Goal: Contribute content: Contribute content

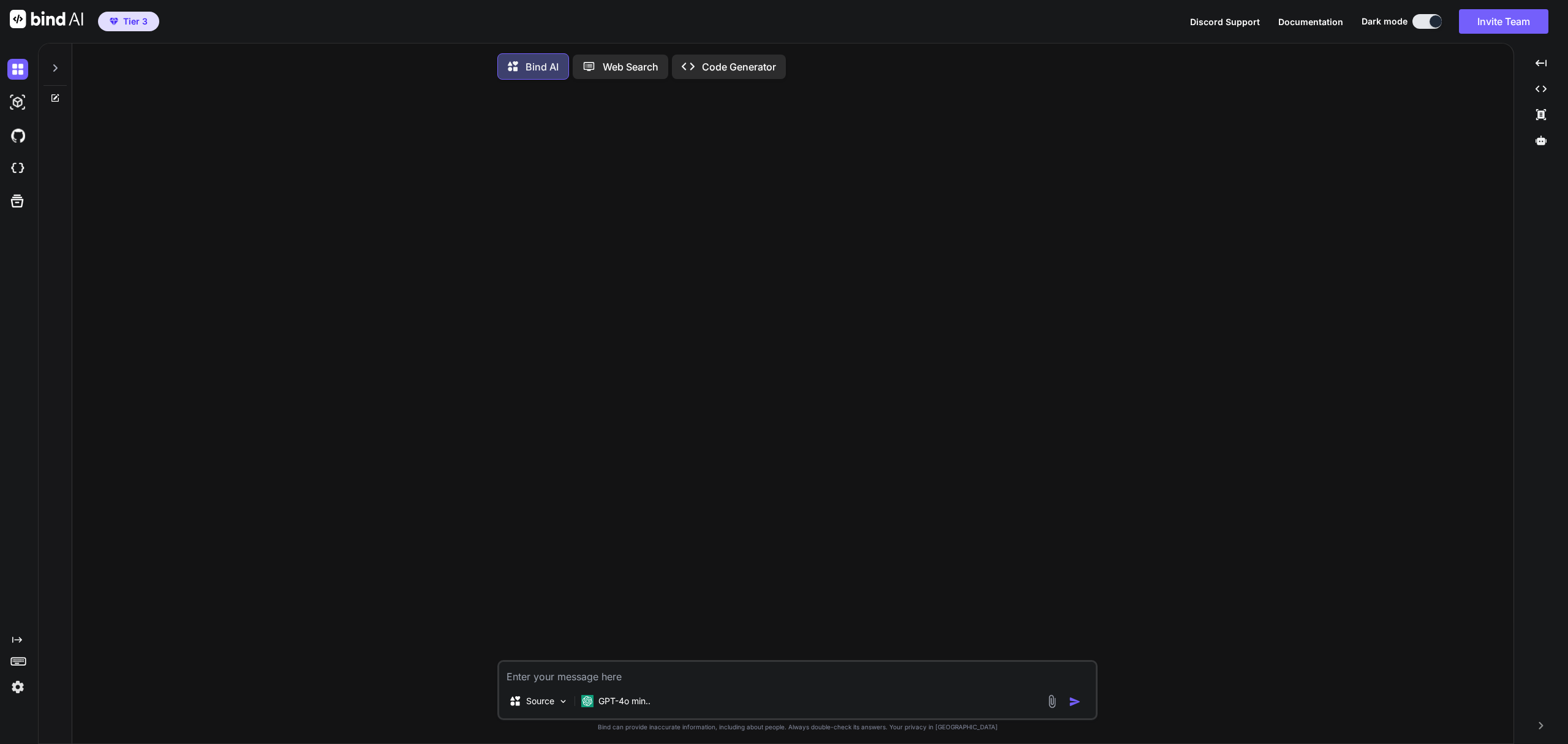
type textarea "x"
click at [16, 168] on img at bounding box center [18, 168] width 21 height 21
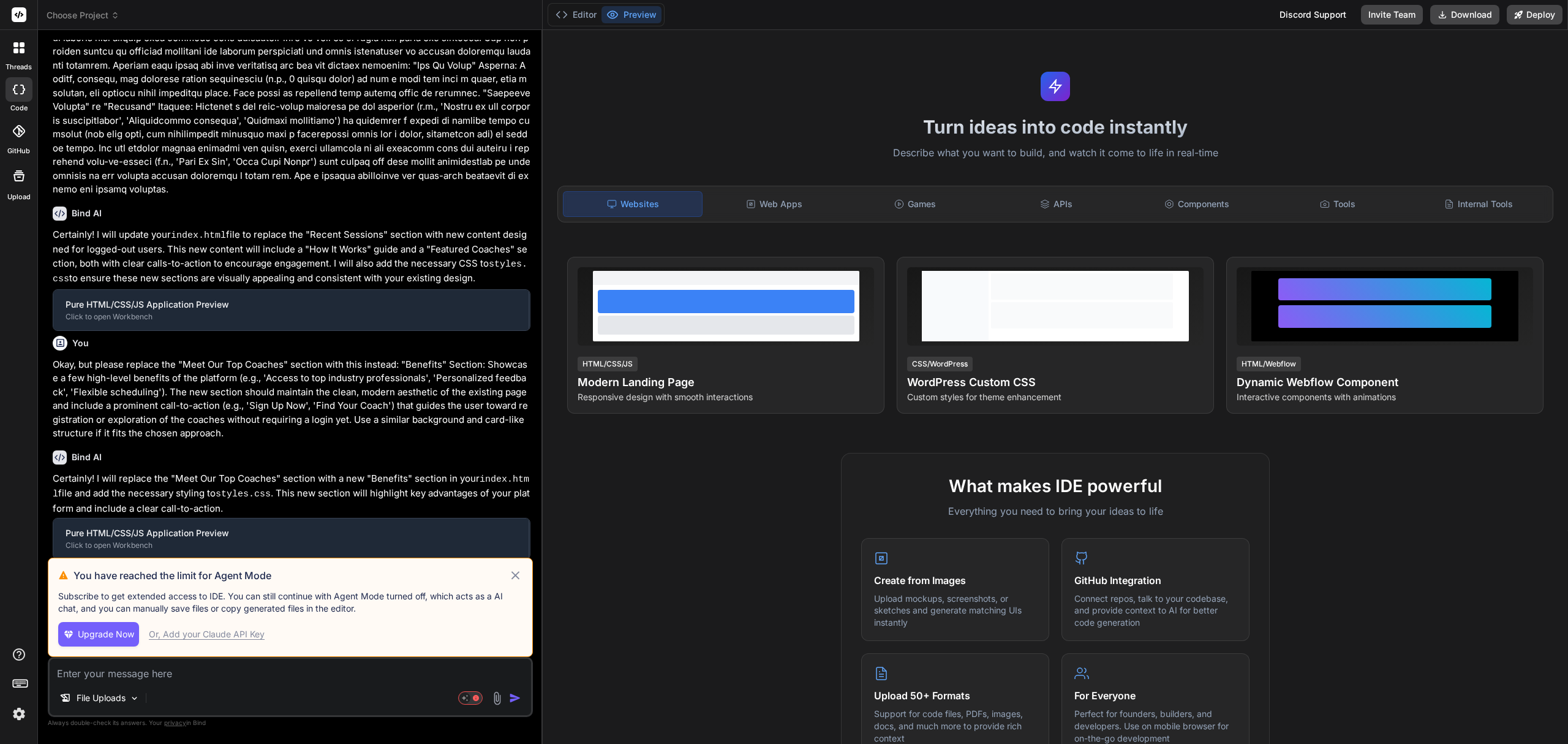
scroll to position [790, 0]
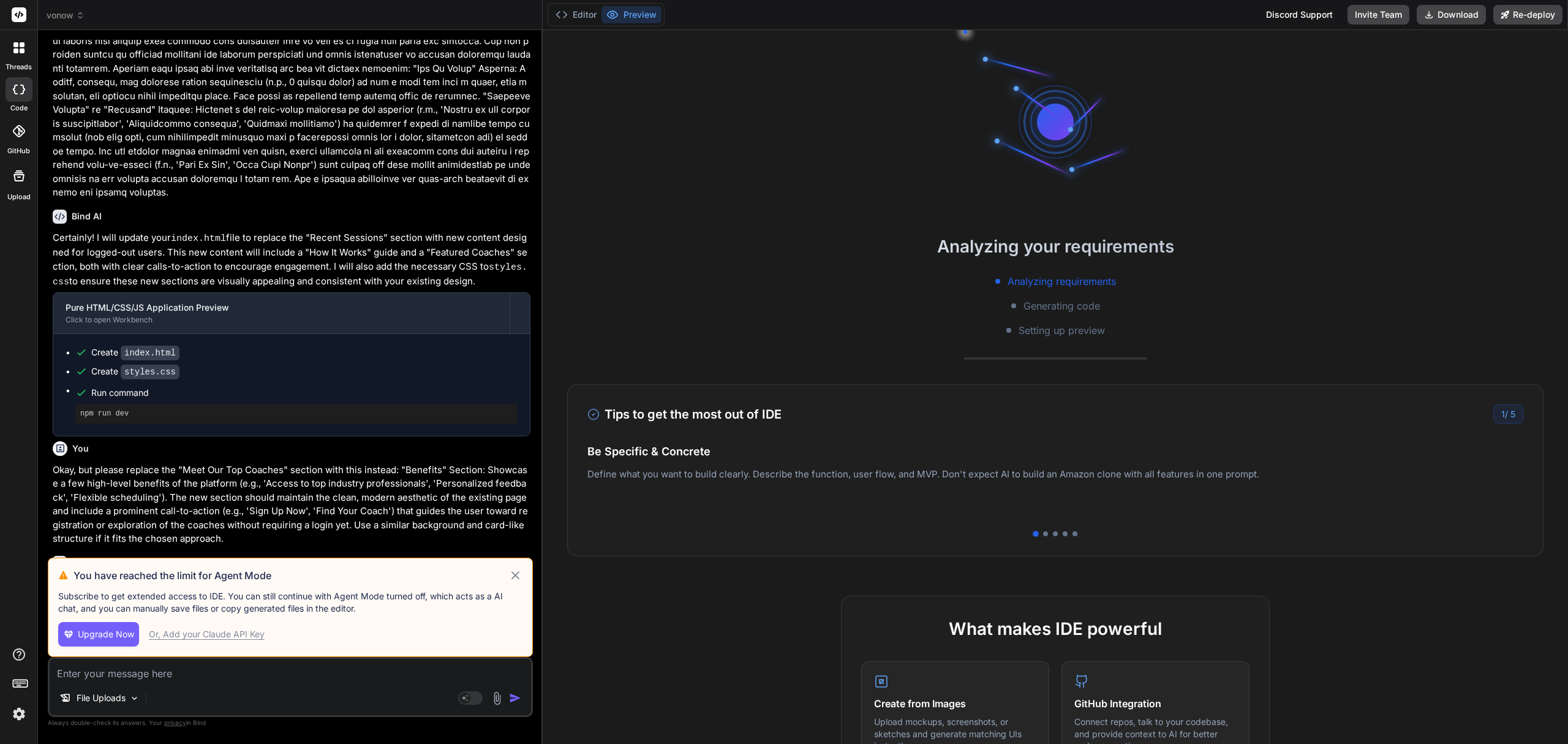
click at [514, 574] on icon at bounding box center [516, 575] width 9 height 9
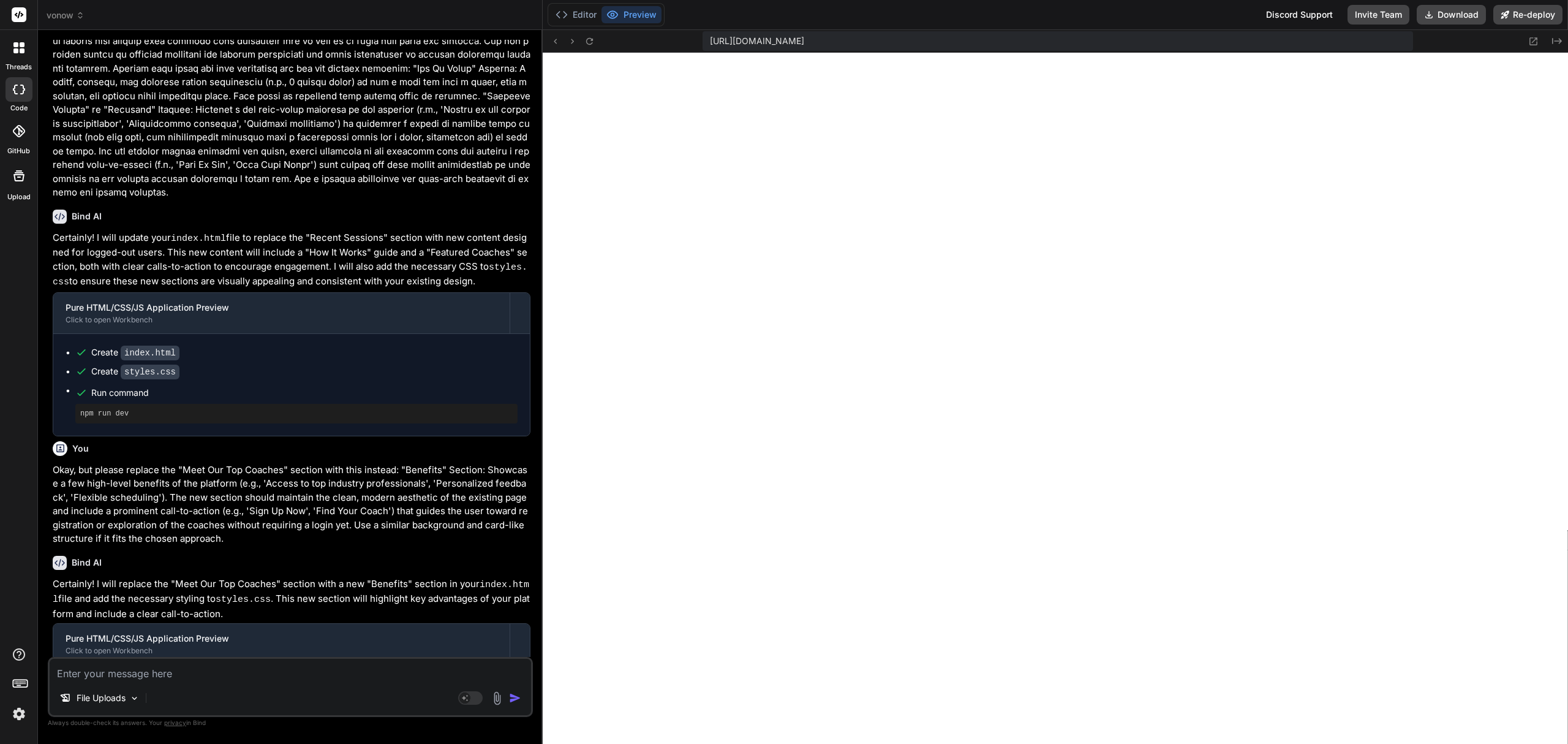
scroll to position [319, 0]
click at [375, 670] on textarea at bounding box center [290, 669] width 481 height 22
type textarea "x"
type textarea "G"
type textarea "x"
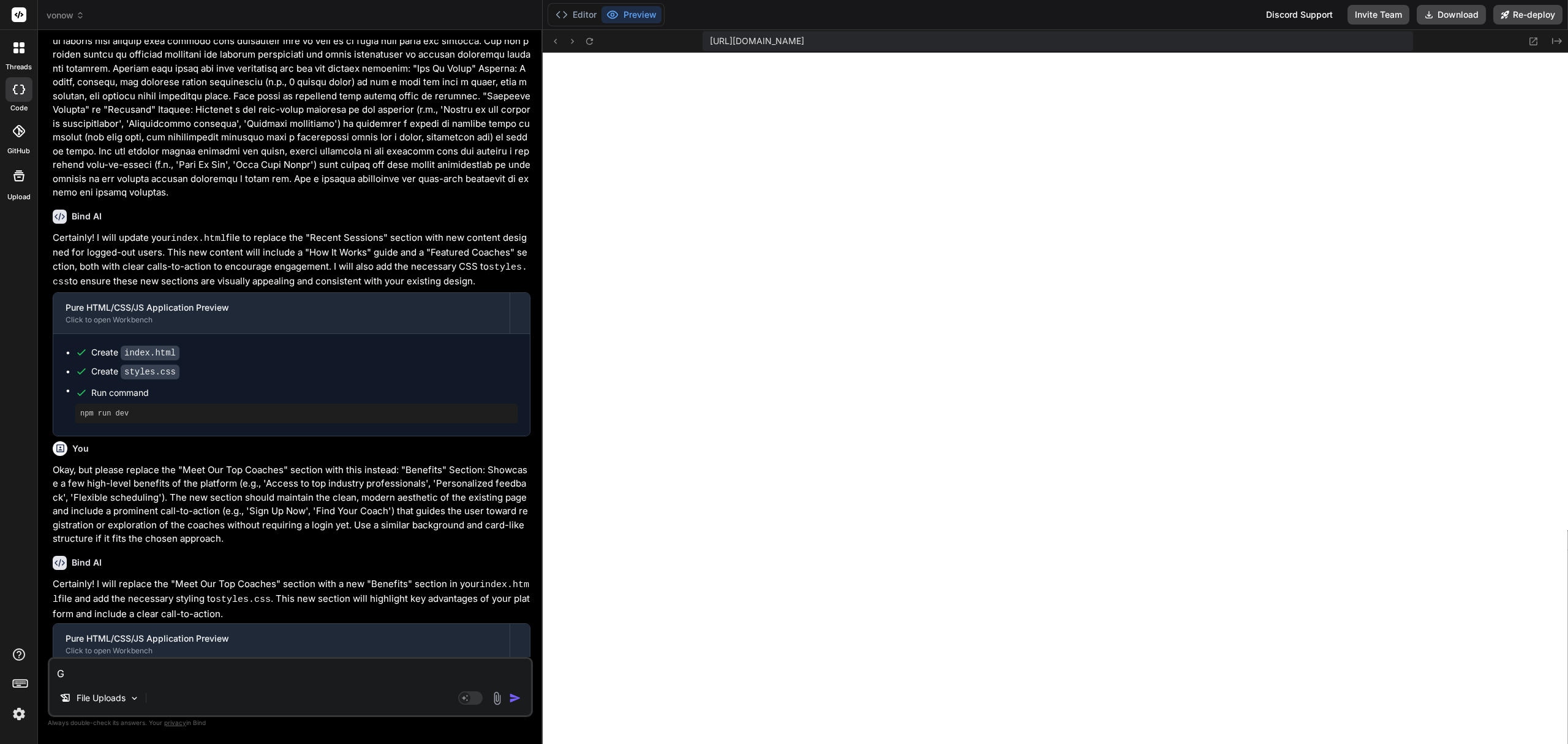
type textarea "Gr"
type textarea "x"
type textarea "Gre"
type textarea "x"
type textarea "Grea"
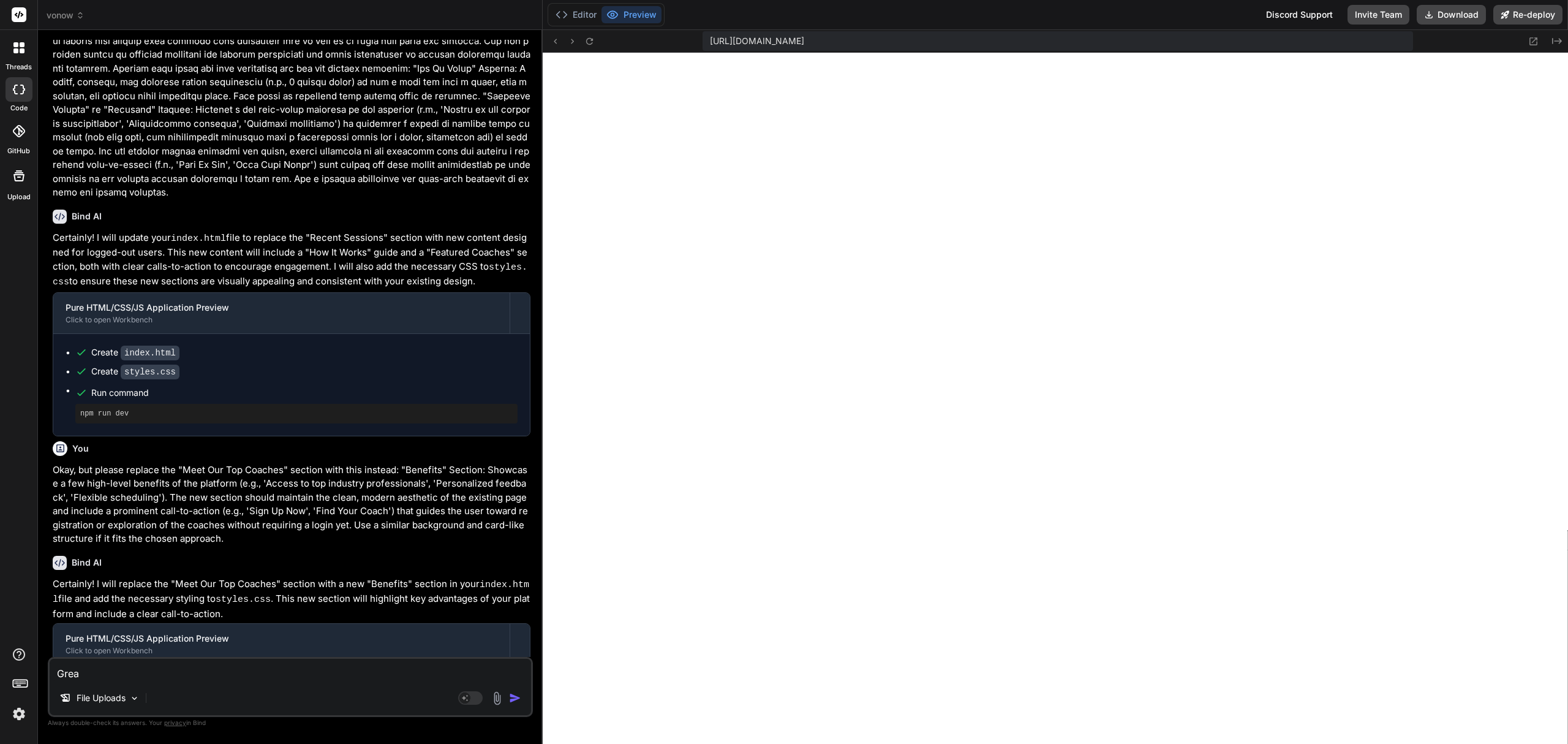
type textarea "x"
type textarea "Great"
type textarea "x"
type textarea "Great"
type textarea "x"
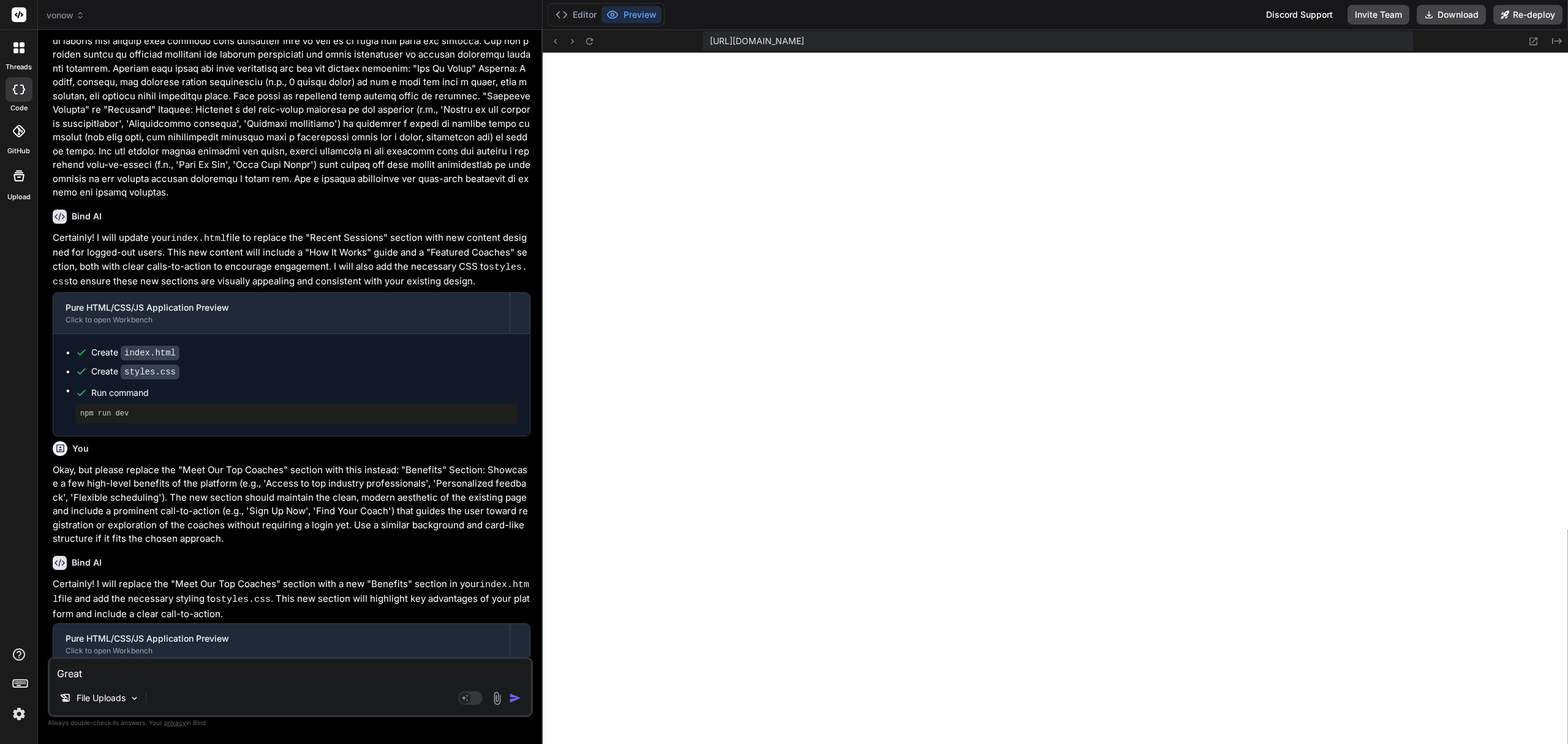
type textarea "Great -"
type textarea "x"
type textarea "Great -"
type textarea "x"
type textarea "Great - n"
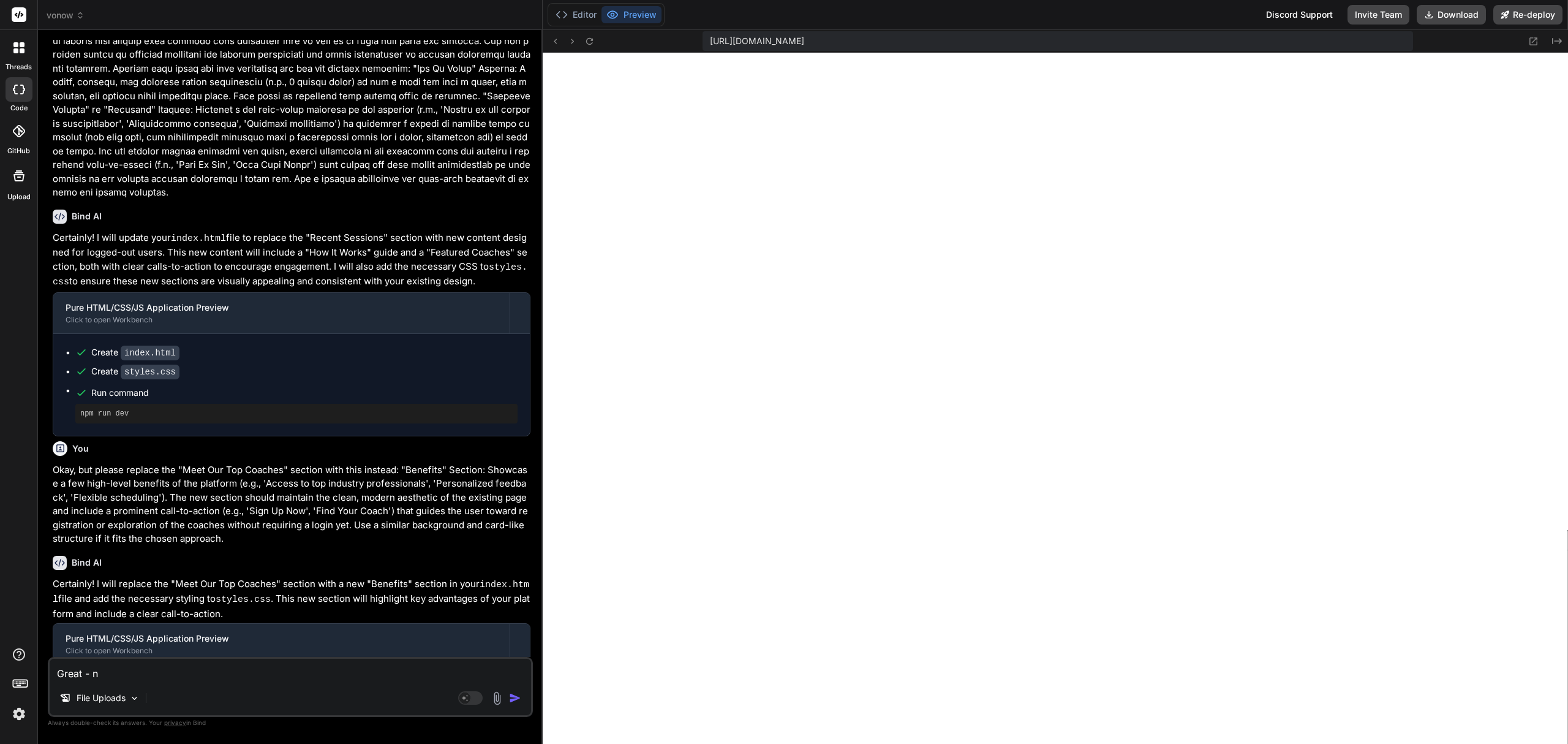
type textarea "x"
type textarea "Great - no"
type textarea "x"
type textarea "Great - now"
type textarea "x"
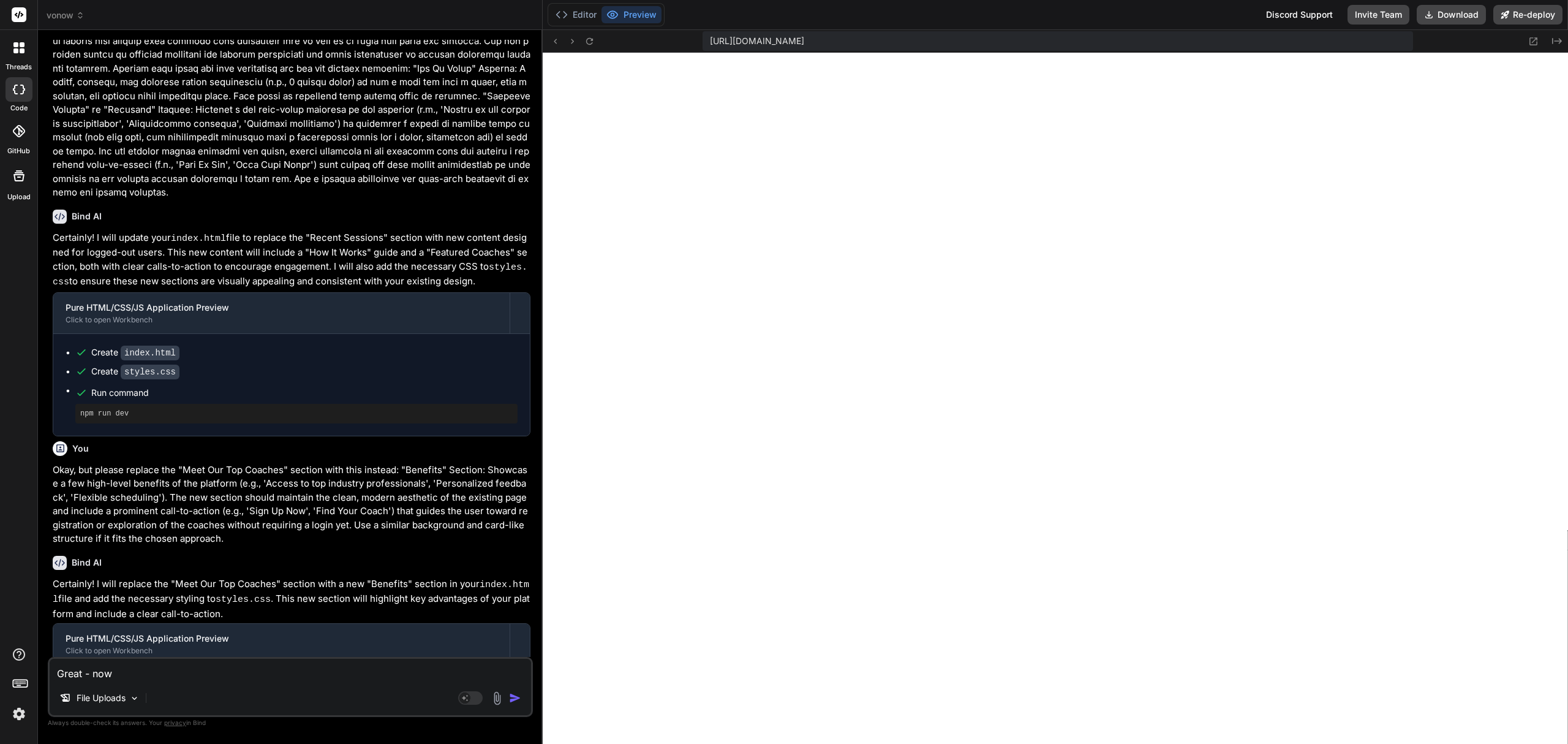
type textarea "Great - now c"
type textarea "x"
type textarea "Great - now ca"
type textarea "x"
type textarea "Great - now can"
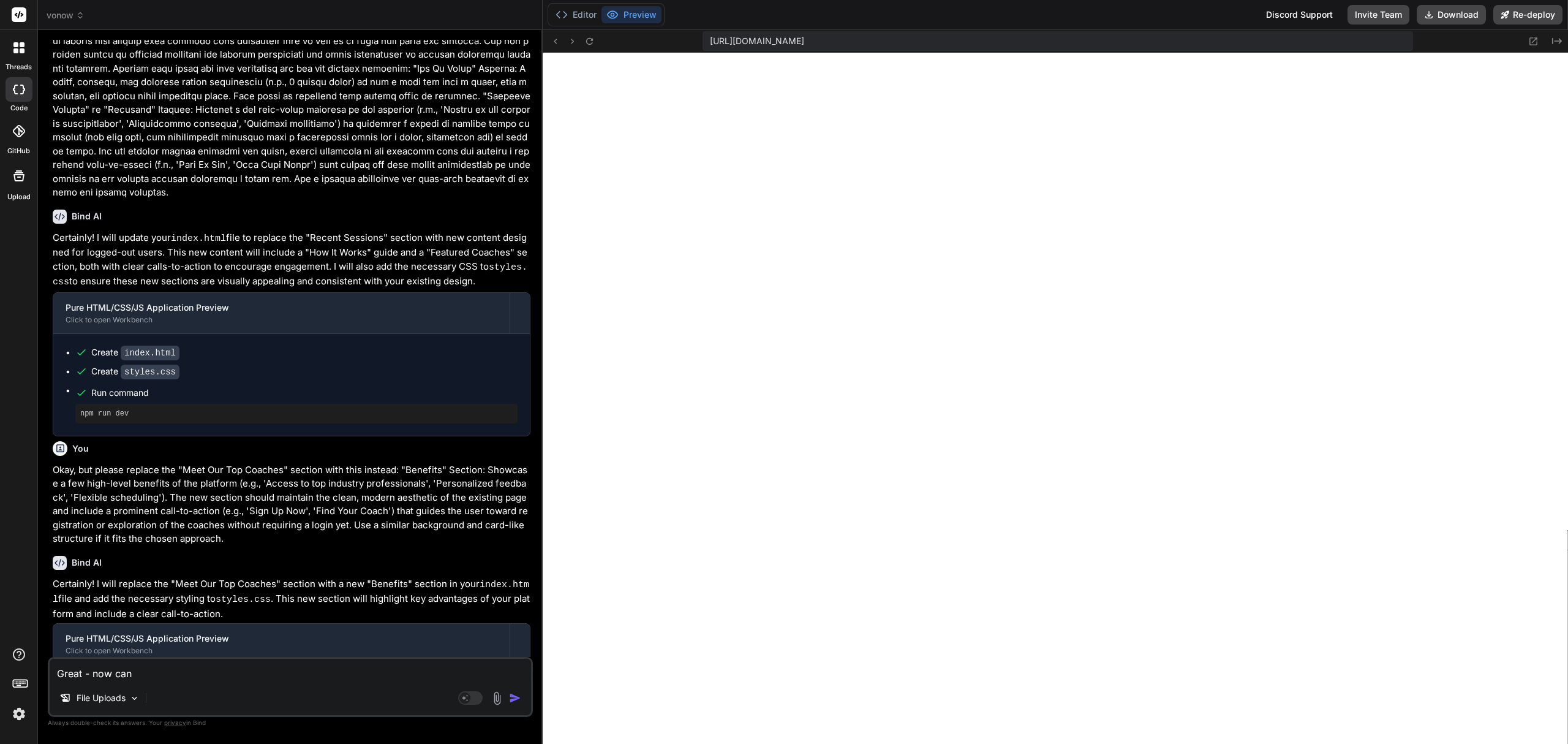
type textarea "x"
type textarea "Great - now can y"
type textarea "x"
type textarea "Great - now can yo"
type textarea "x"
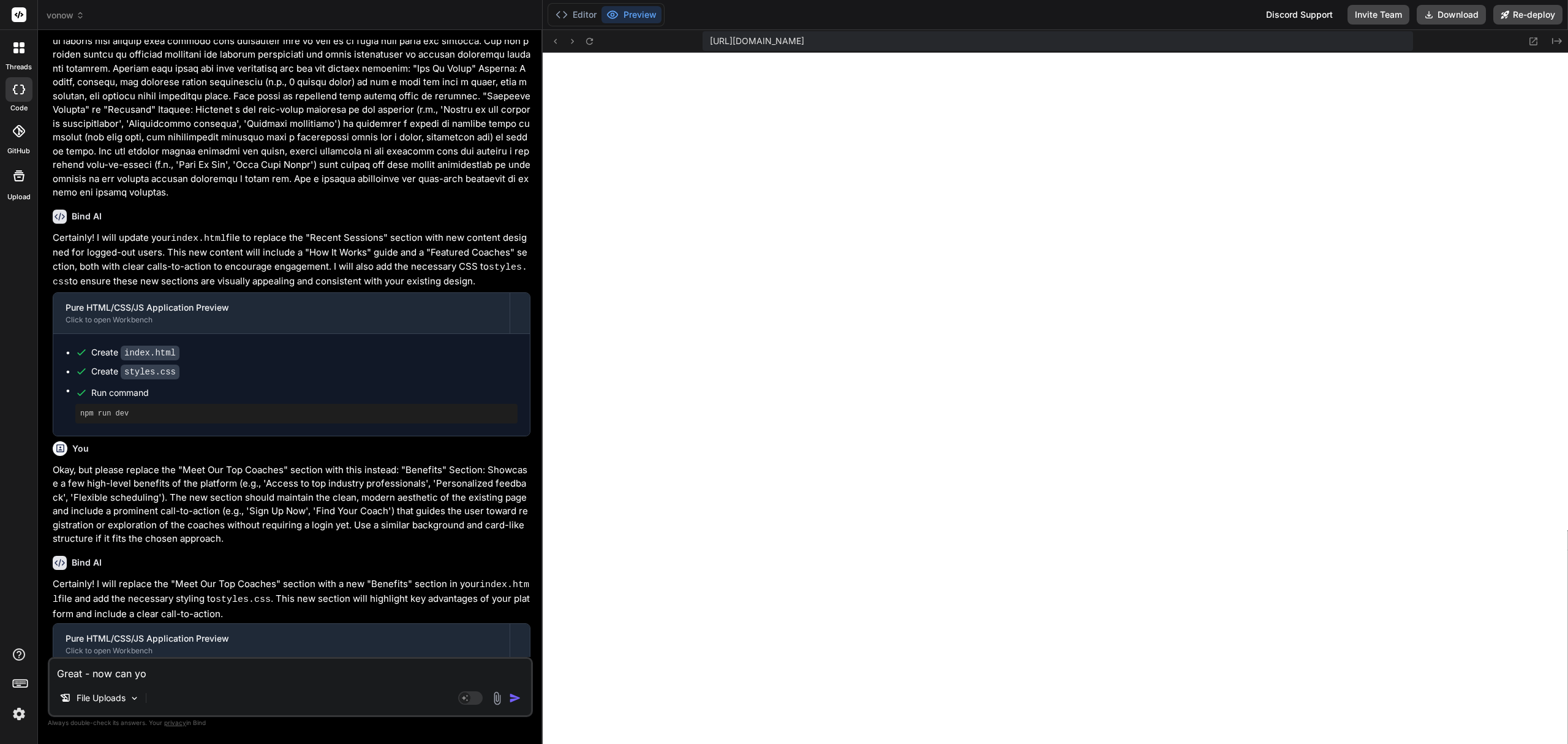
type textarea "Great - now can you"
type textarea "x"
type textarea "Great - now can you"
type textarea "x"
type textarea "Great - now can you a"
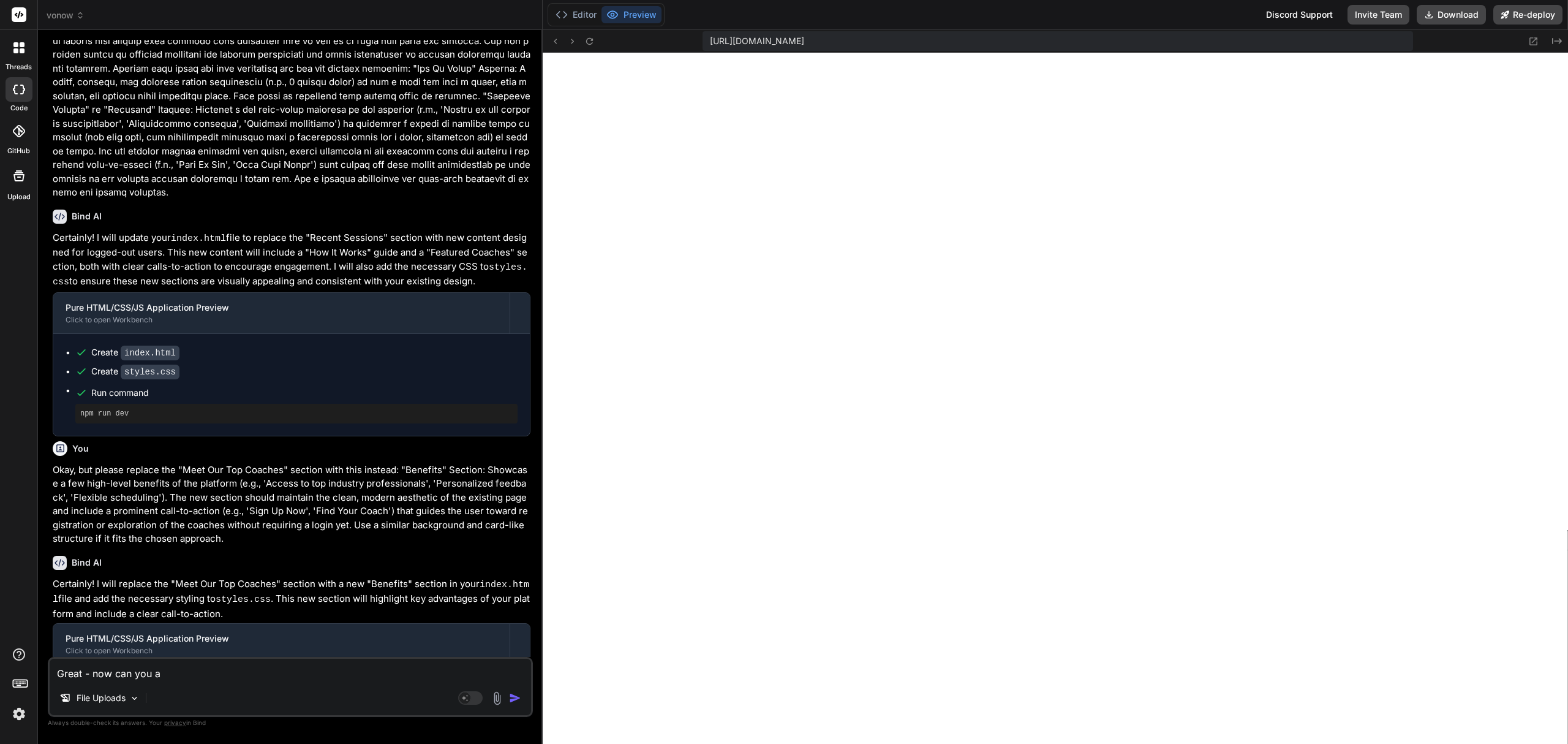
type textarea "x"
type textarea "Great - now can you ad"
type textarea "x"
type textarea "Great - now can you add"
type textarea "x"
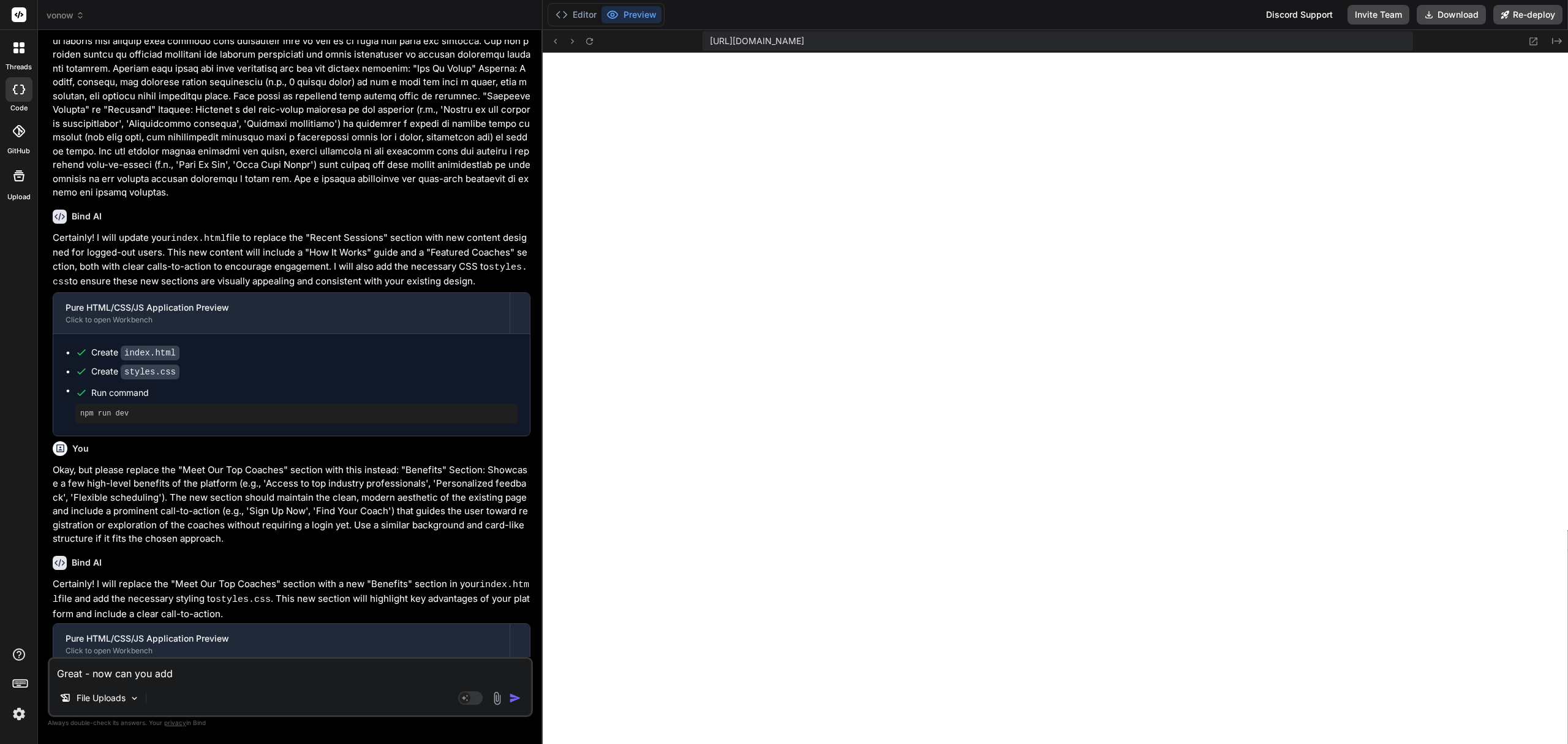
type textarea "Great - now can you add"
type textarea "x"
type textarea "Great - now can you add a"
type textarea "x"
type textarea "Great - now can you add a"
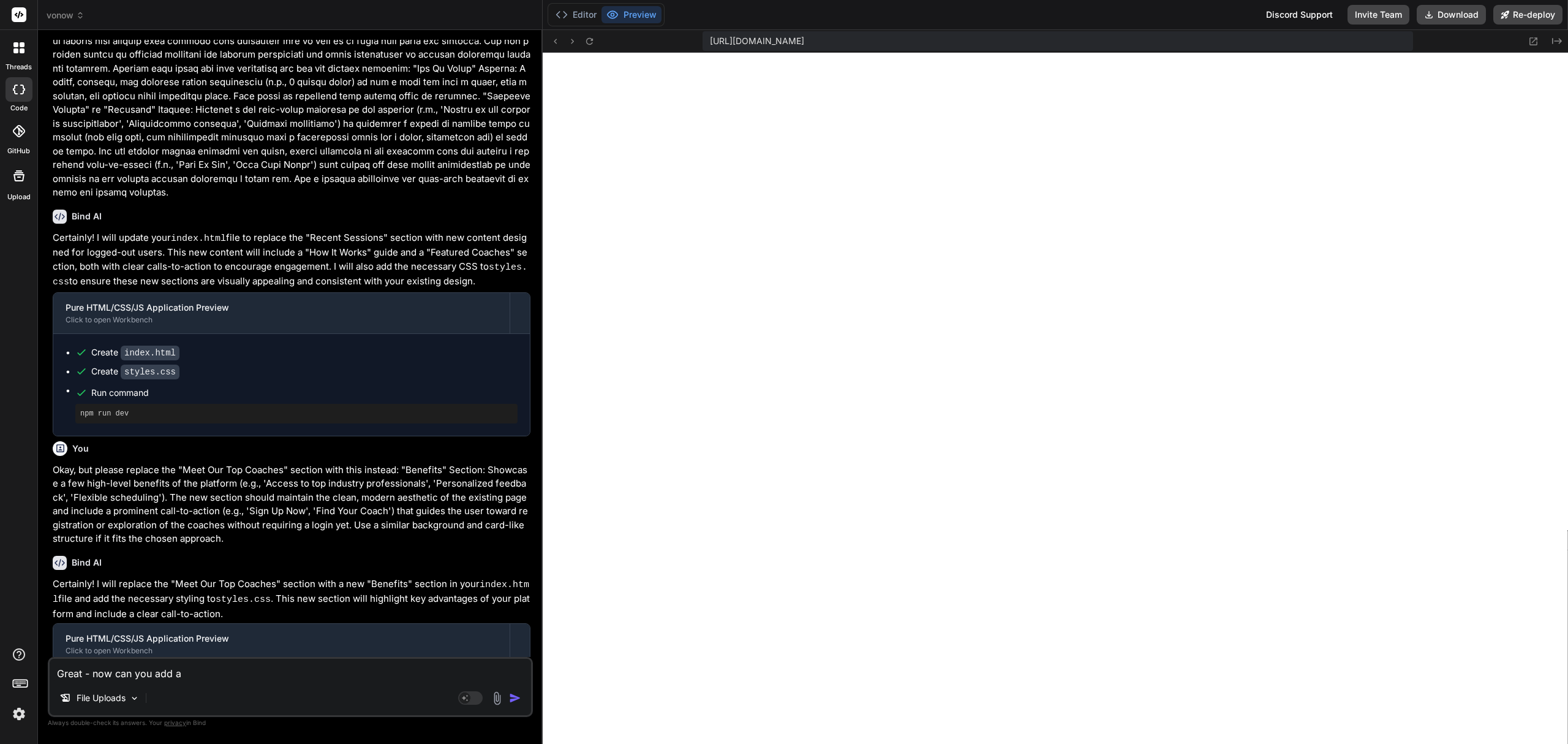
type textarea "x"
type textarea "Great - now can you add a"
type textarea "x"
type textarea "Great - now can you add"
paste textarea "A section like “Backed by VO coaches & working talent."
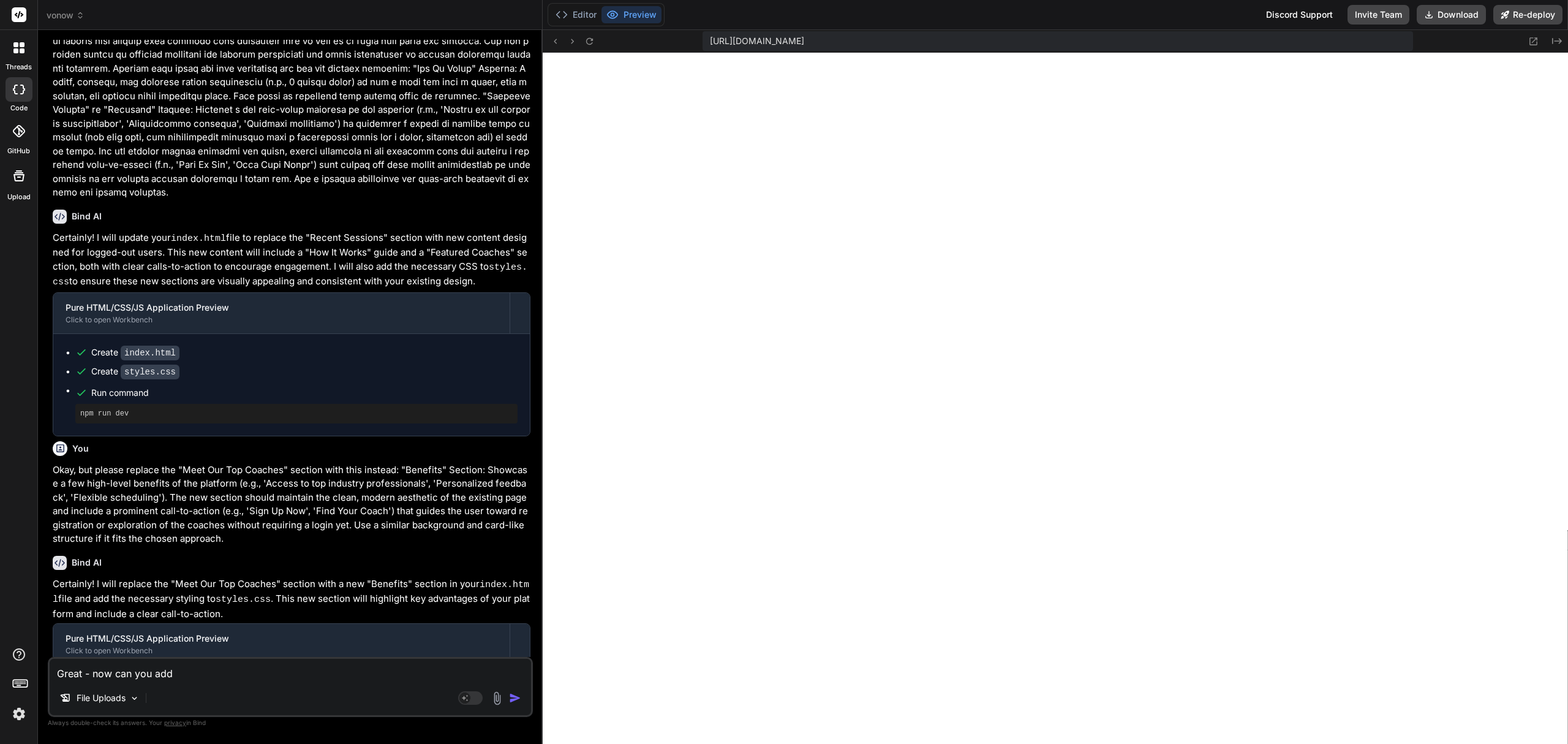
type textarea "x"
type textarea "Great - now can you add A section like “Backed by VO coaches & working talent."
type textarea "x"
type textarea "Great - now can you add A section like “Backed by VO coaches & working talent.""
type textarea "x"
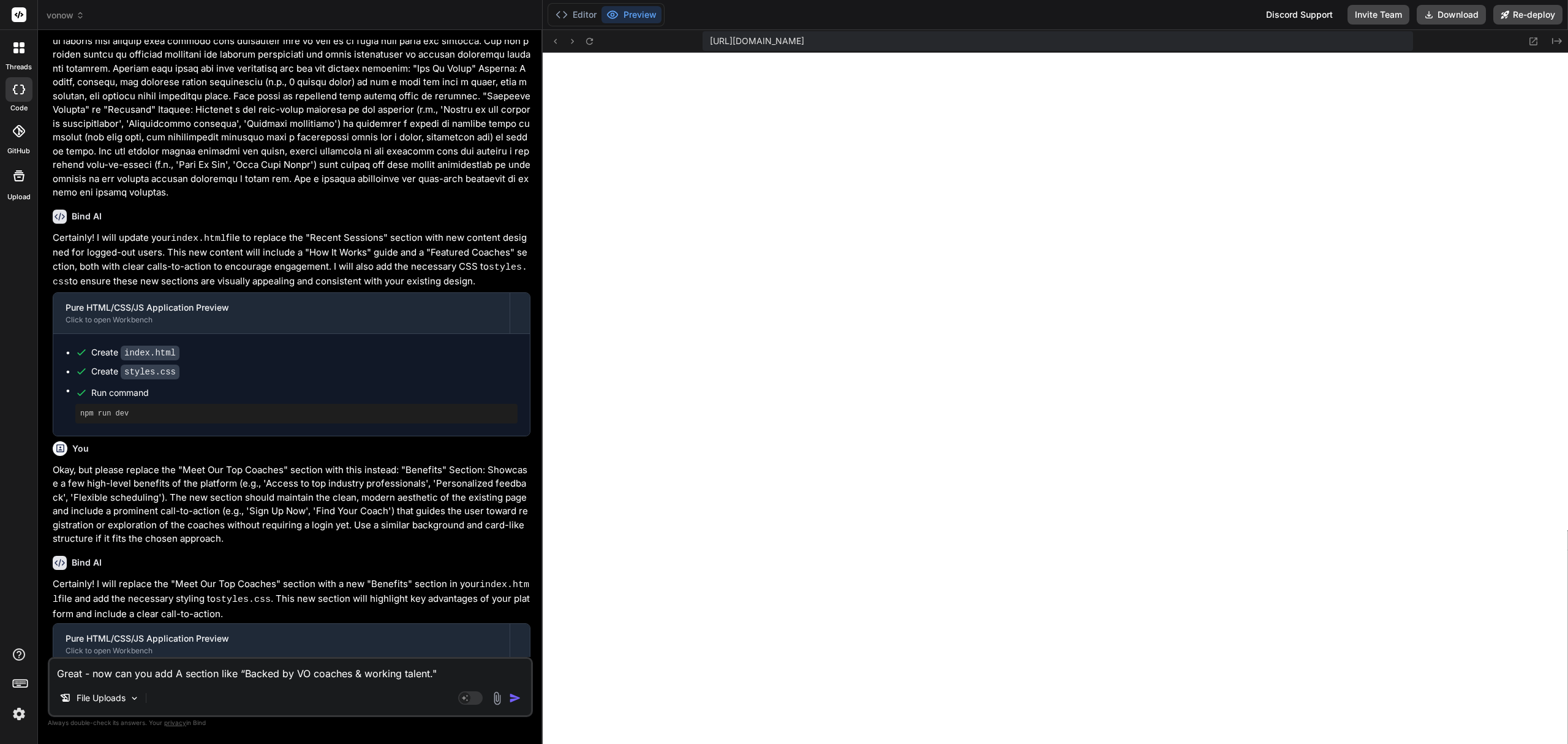
type textarea "Great - now can you add A section like “Backed by VO coaches & working talent."…"
type textarea "x"
type textarea "Great - now can you add A section like “Backed by VO coaches & working talent."…"
type textarea "x"
type textarea "Great - now can you add A section like “Backed by VO coaches & working talent."…"
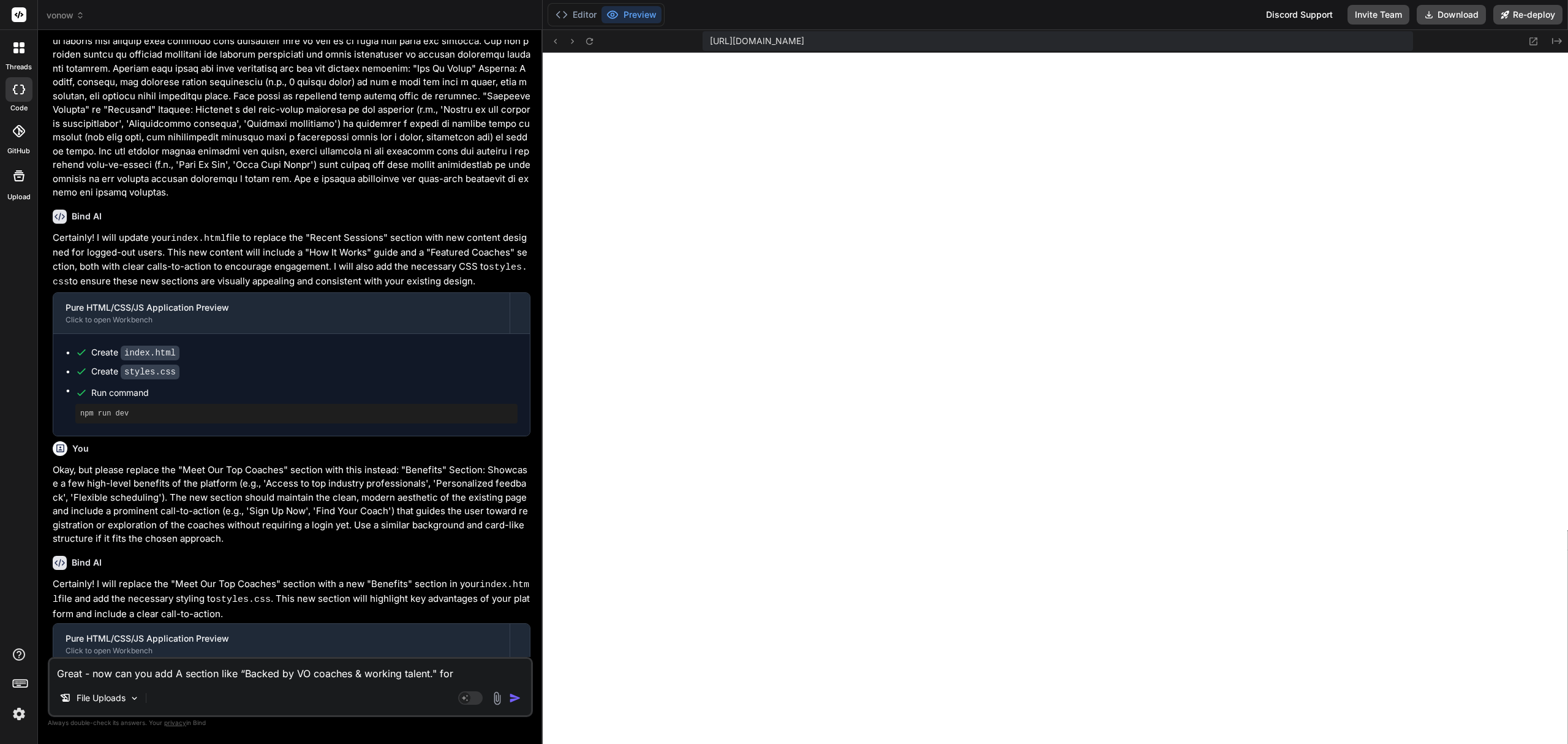
type textarea "x"
type textarea "Great - now can you add A section like “Backed by VO coaches & working talent."…"
type textarea "x"
type textarea "Great - now can you add A section like “Backed by VO coaches & working talent."…"
type textarea "x"
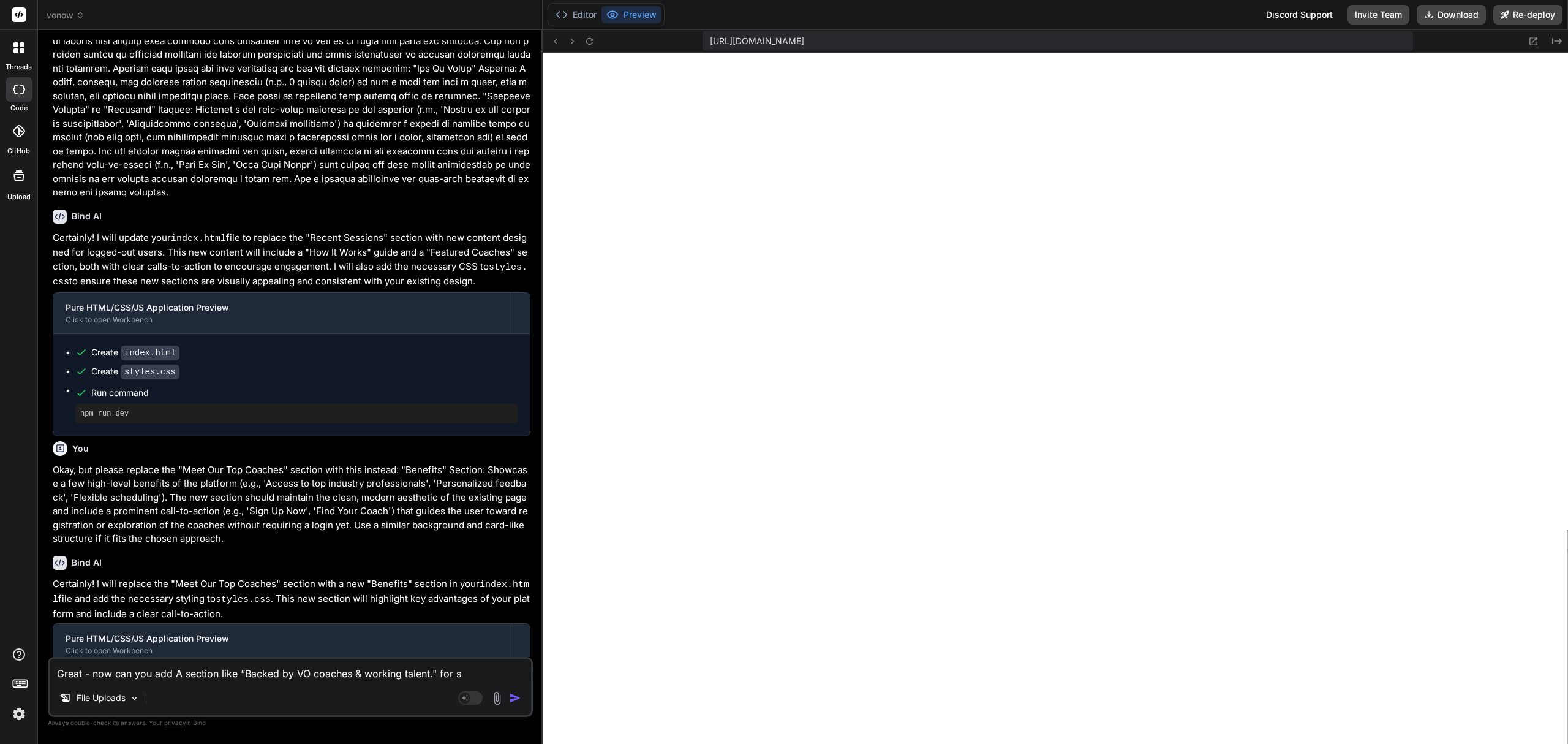
type textarea "Great - now can you add A section like “Backed by VO coaches & working talent."…"
type textarea "x"
type textarea "Great - now can you add A section like “Backed by VO coaches & working talent."…"
type textarea "x"
type textarea "Great - now can you add A section like “Backed by VO coaches & working talent."…"
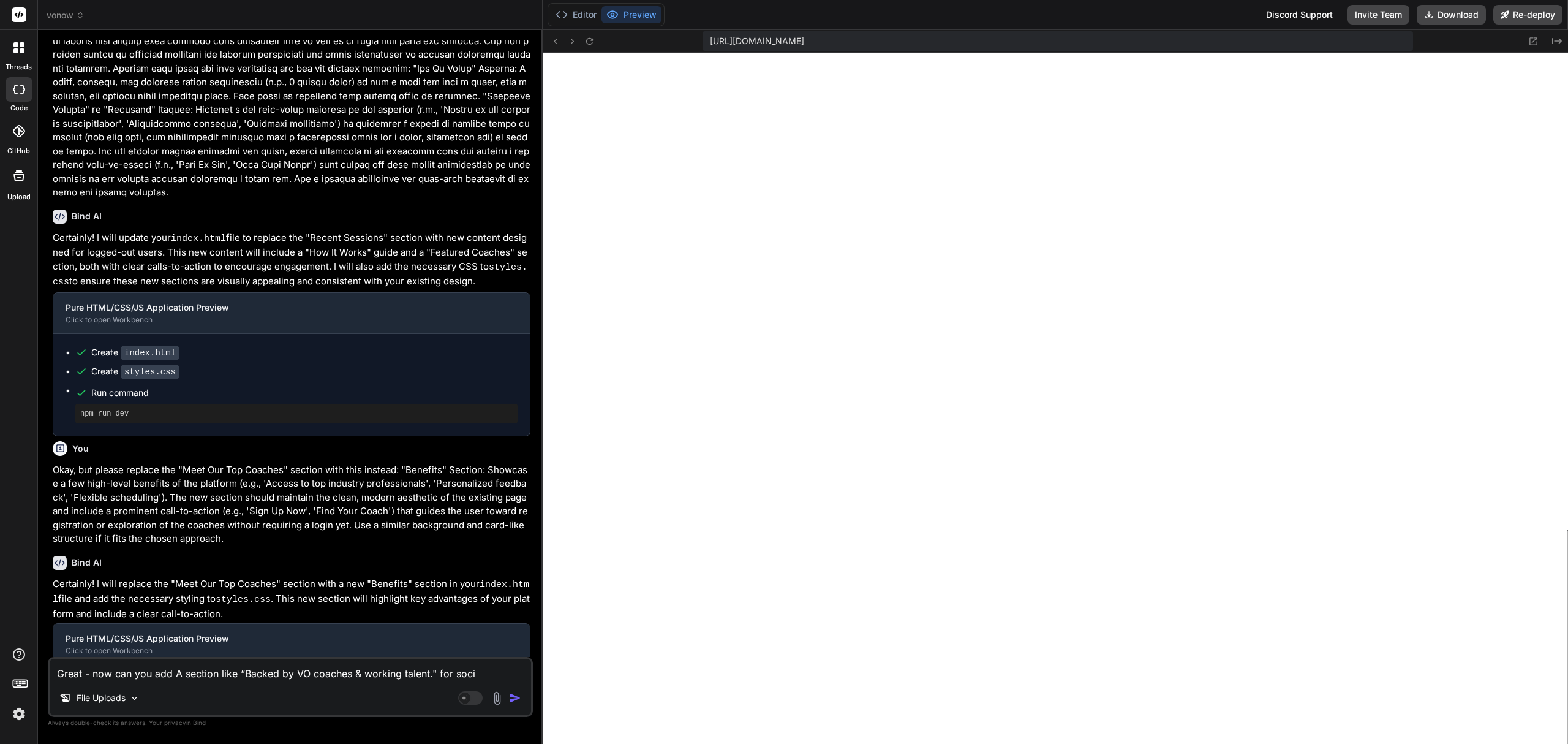
type textarea "x"
type textarea "Great - now can you add A section like “Backed by VO coaches & working talent."…"
type textarea "x"
type textarea "Great - now can you add A section like “Backed by VO coaches & working talent."…"
type textarea "x"
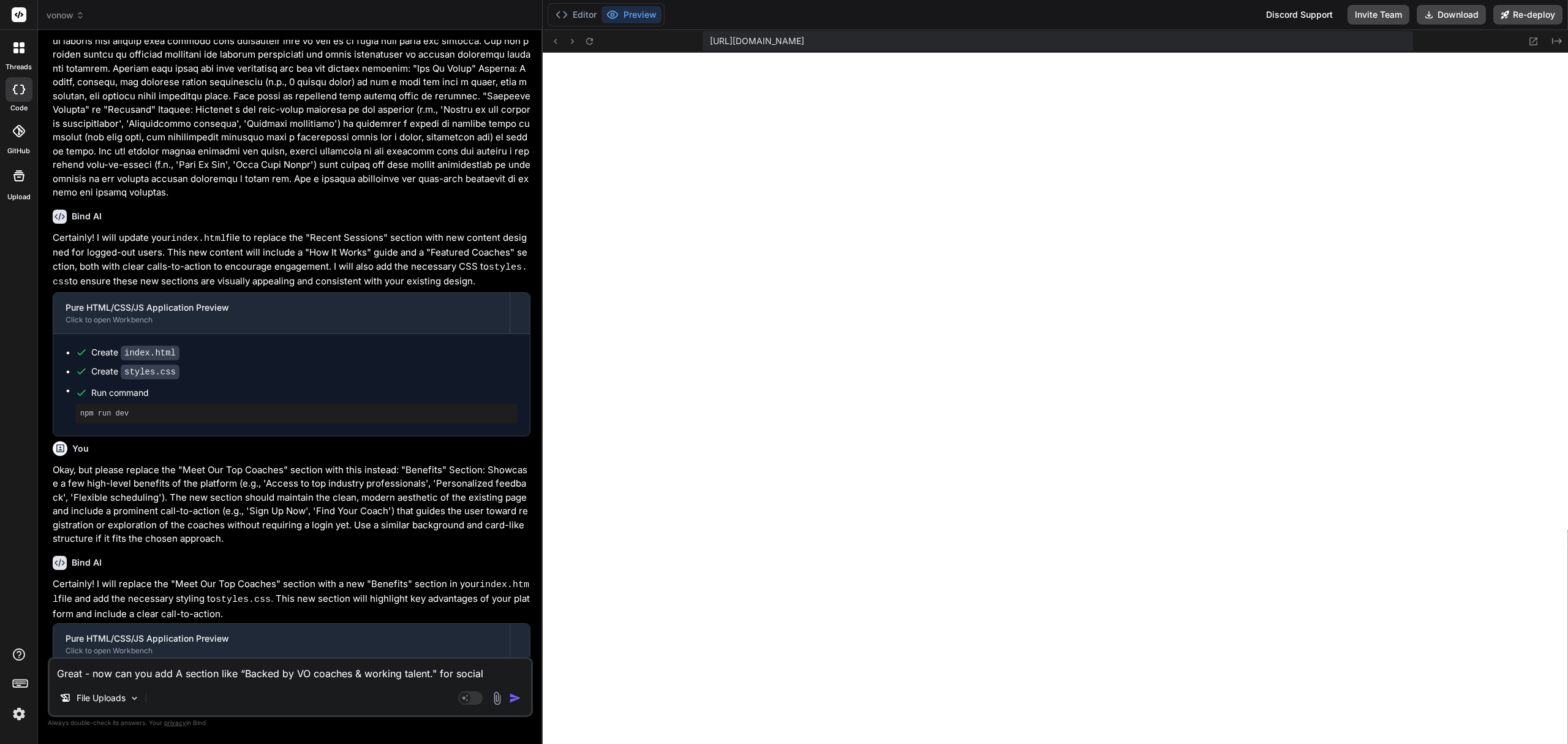
type textarea "Great - now can you add A section like “Backed by VO coaches & working talent."…"
type textarea "x"
type textarea "Great - now can you add A section like “Backed by VO coaches & working talent."…"
type textarea "x"
type textarea "Great - now can you add A section like “Backed by VO coaches & working talent."…"
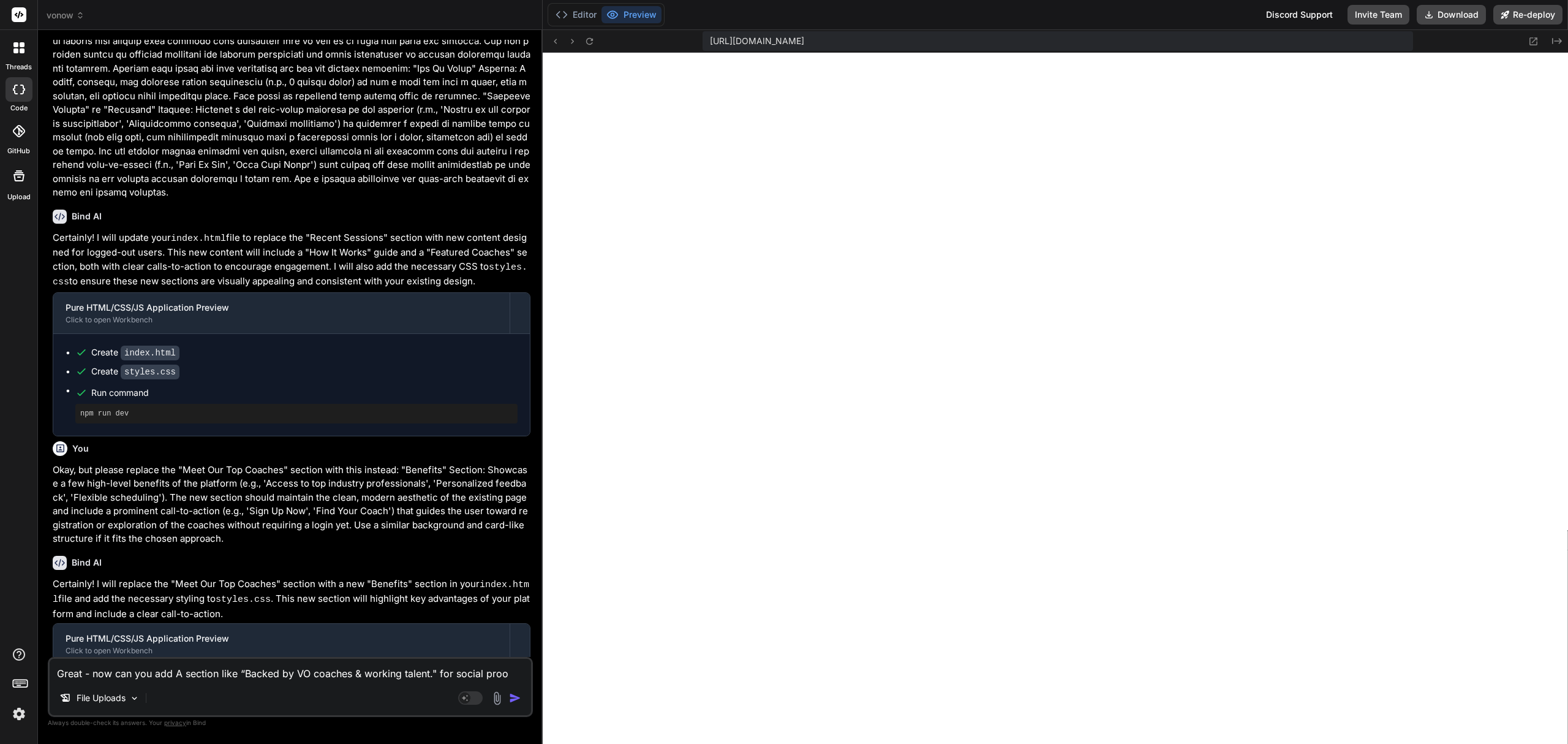
type textarea "x"
type textarea "Great - now can you add A section like “Backed by VO coaches & working talent."…"
type textarea "x"
type textarea "Great - now can you add A section like “Backed by VO coaches & working talent."…"
type textarea "x"
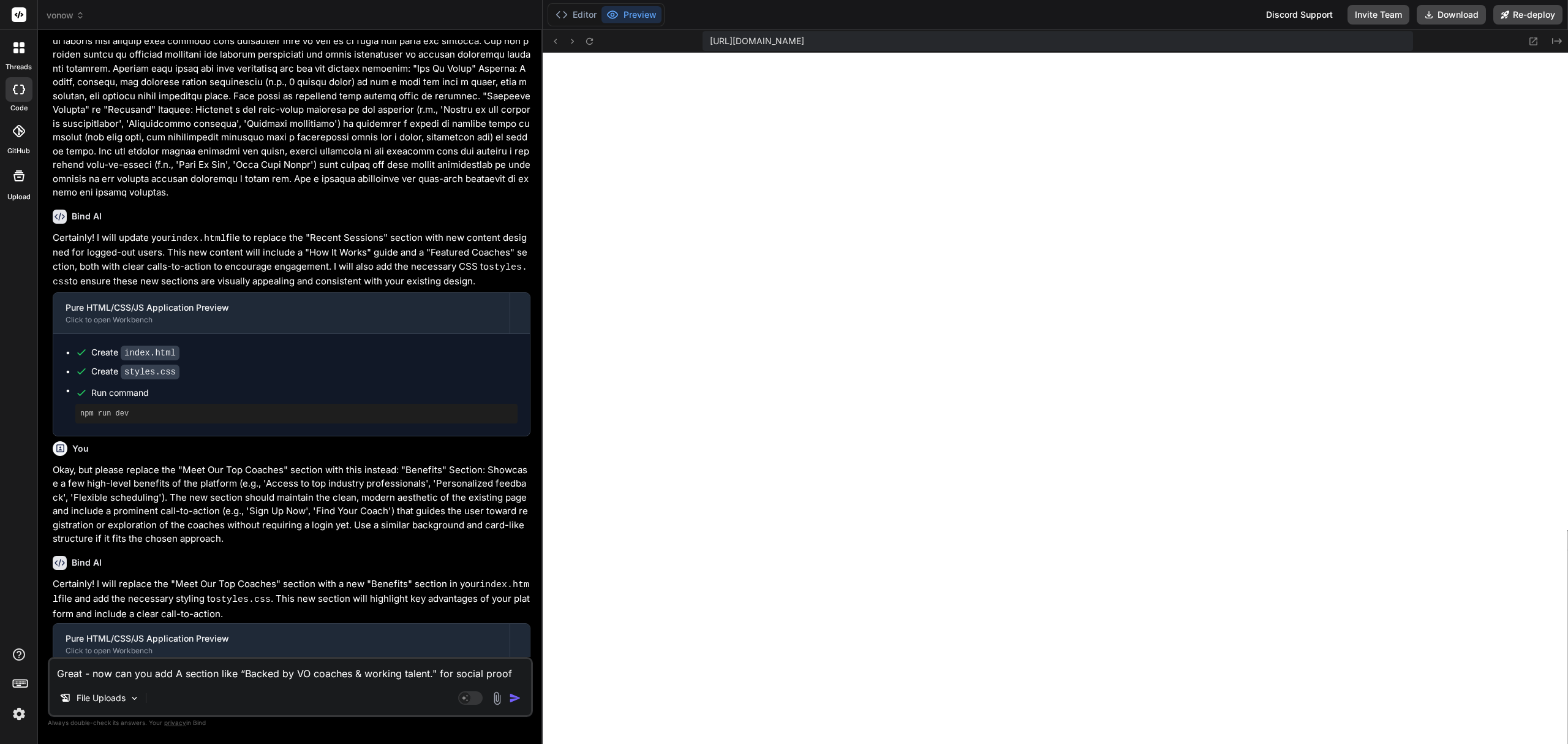
type textarea "Great - now can you add A section like “Backed by VO coaches & working talent."…"
type textarea "x"
type textarea "Great - now can you add A section like “Backed by VO coaches & working talent."…"
type textarea "x"
type textarea "Great - now can you add A section like “Backed by VO coaches & working talent."…"
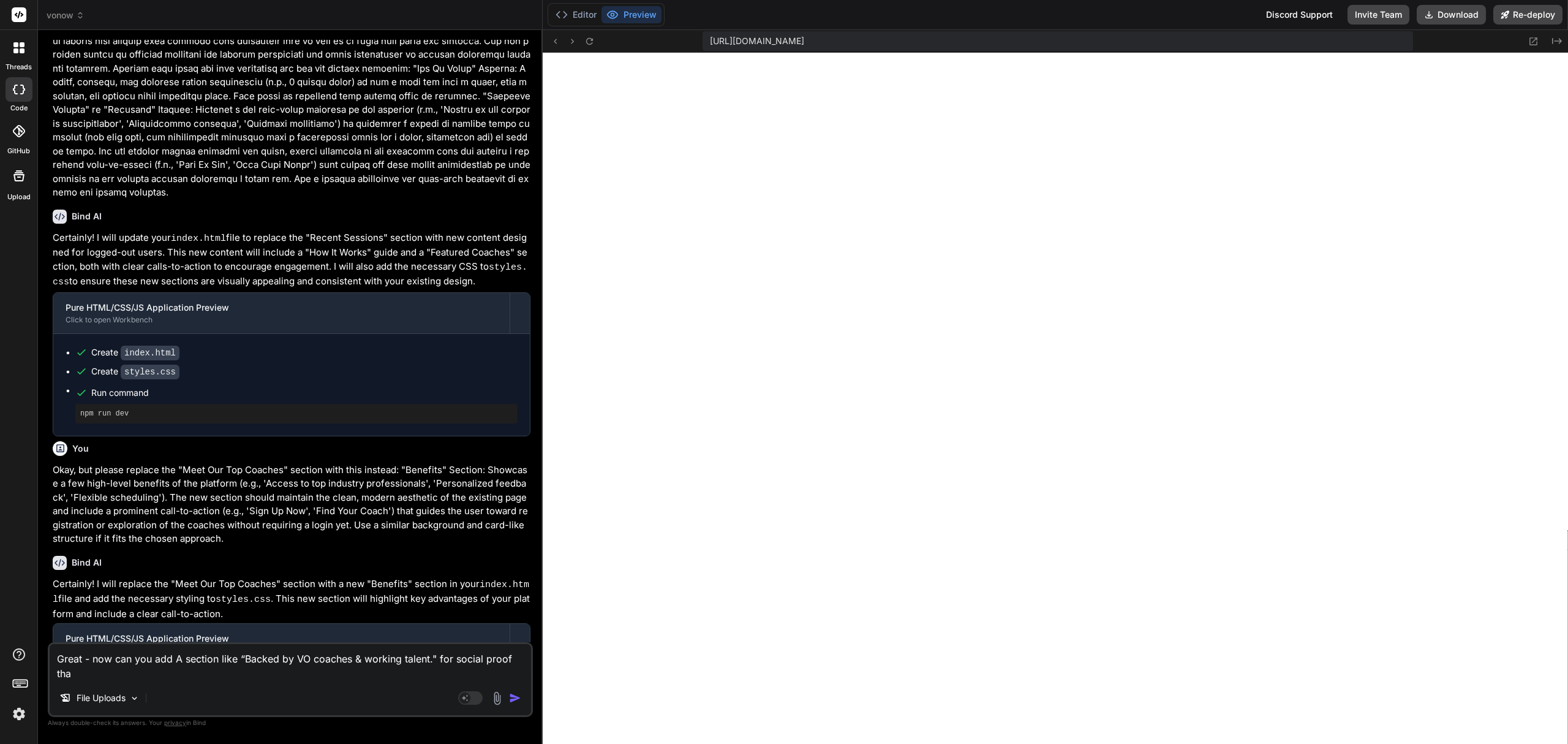
type textarea "x"
type textarea "Great - now can you add A section like “Backed by VO coaches & working talent."…"
type textarea "x"
type textarea "Great - now can you add A section like “Backed by VO coaches & working talent."…"
type textarea "x"
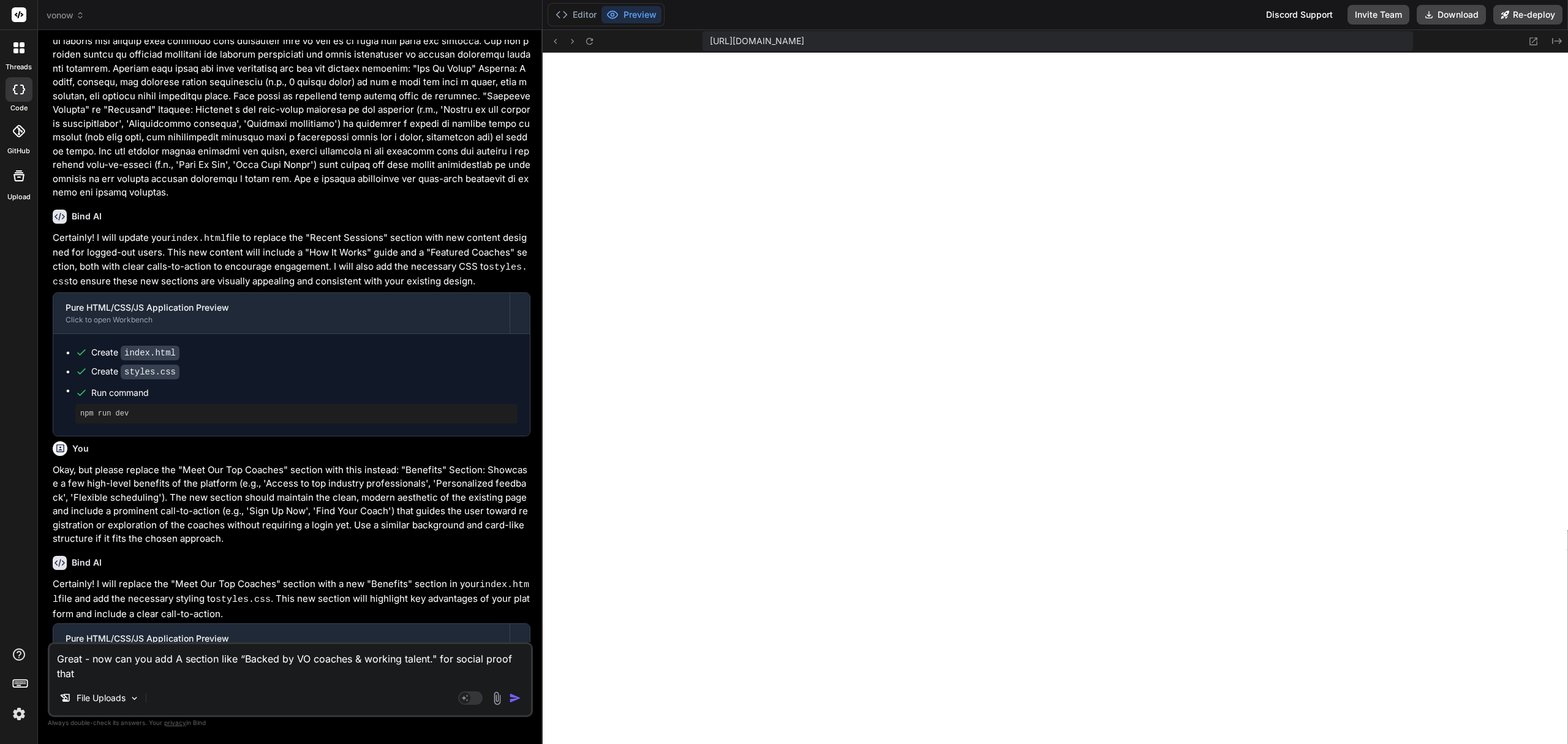
type textarea "Great - now can you add A section like “Backed by VO coaches & working talent."…"
type textarea "x"
type textarea "Great - now can you add A section like “Backed by VO coaches & working talent."…"
type textarea "x"
type textarea "Great - now can you add A section like “Backed by VO coaches & working talent."…"
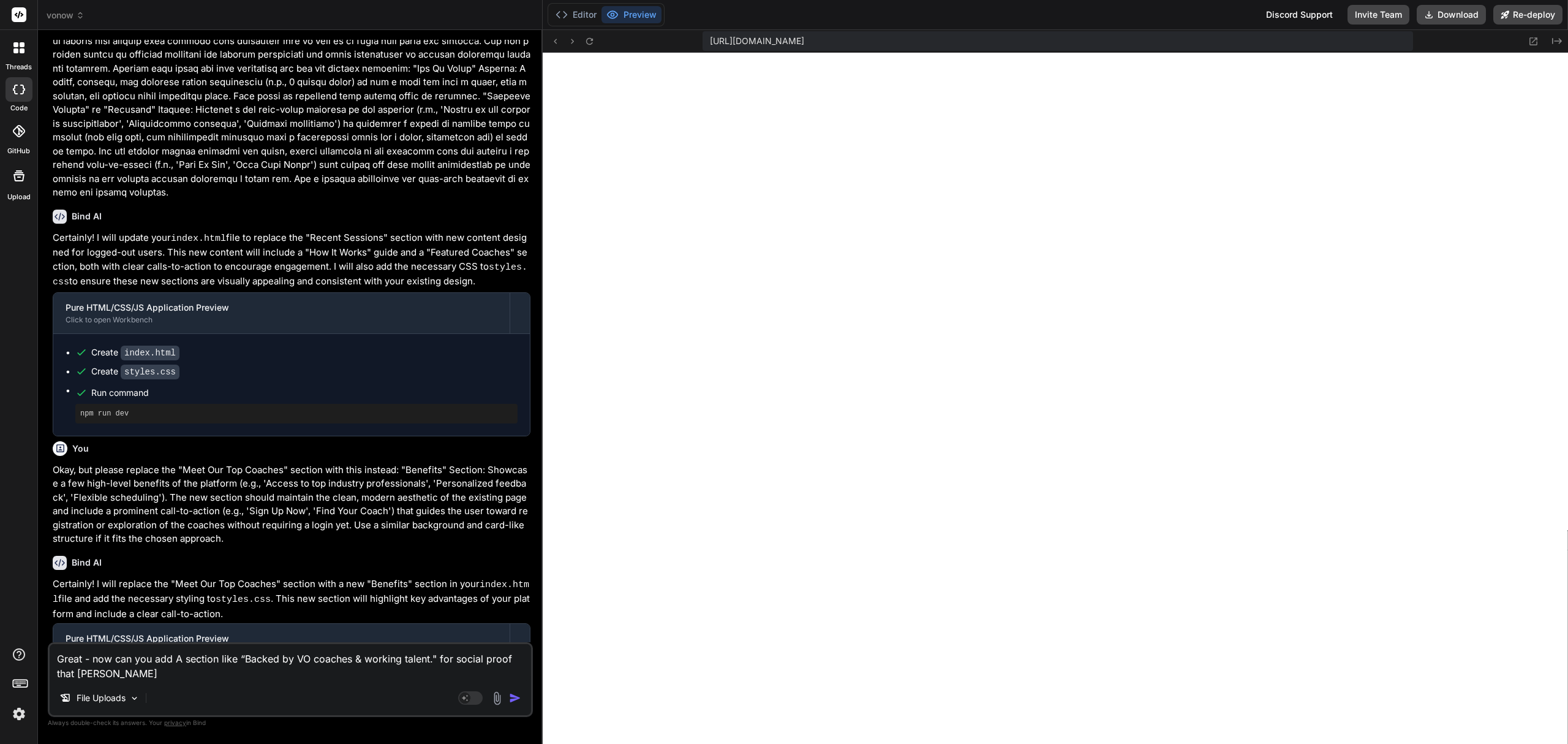
type textarea "x"
type textarea "Great - now can you add A section like “Backed by VO coaches & working talent."…"
type textarea "x"
type textarea "Great - now can you add A section like “Backed by VO coaches & working talent."…"
type textarea "x"
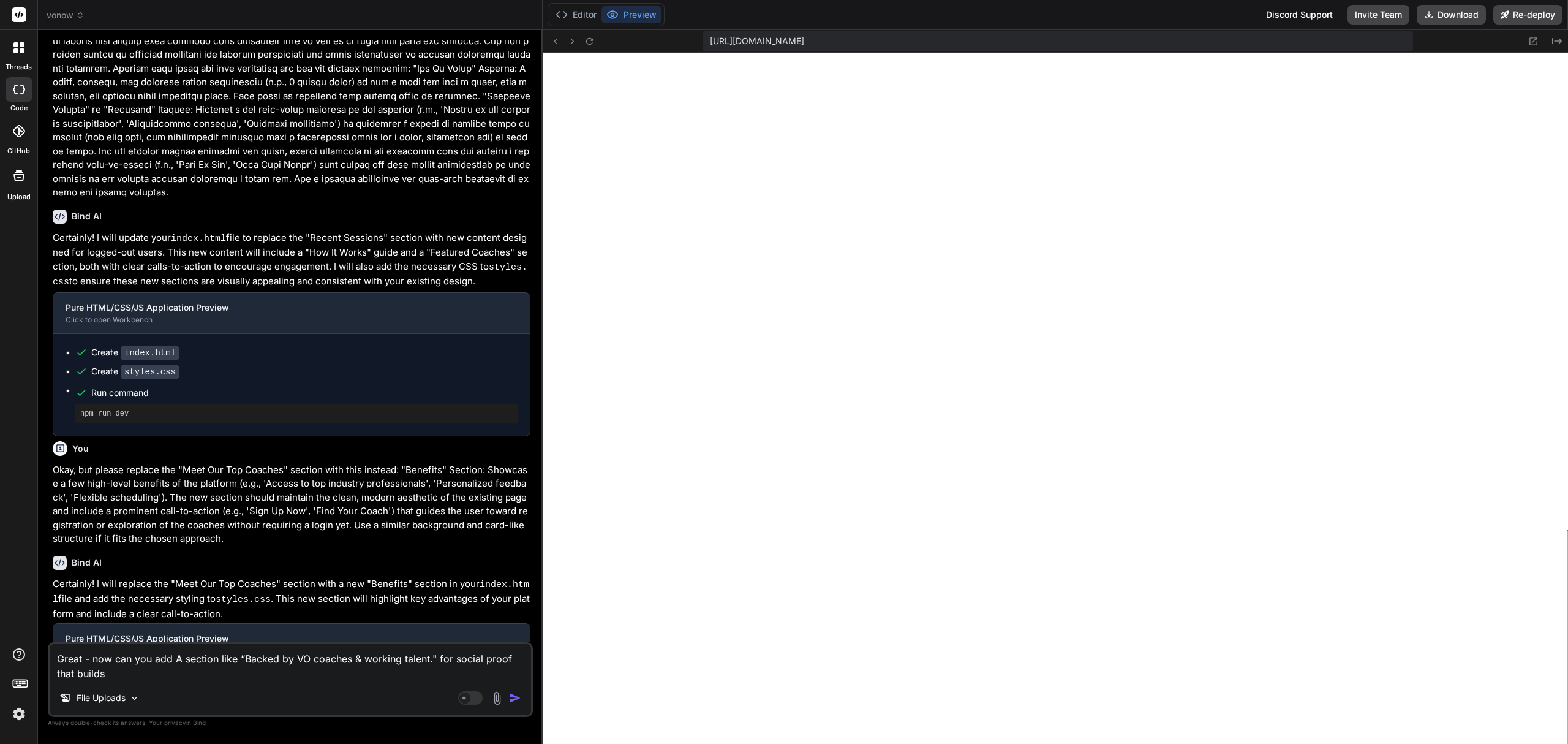
type textarea "Great - now can you add A section like “Backed by VO coaches & working talent."…"
type textarea "x"
type textarea "Great - now can you add A section like “Backed by VO coaches & working talent."…"
type textarea "x"
type textarea "Great - now can you add A section like “Backed by VO coaches & working talent."…"
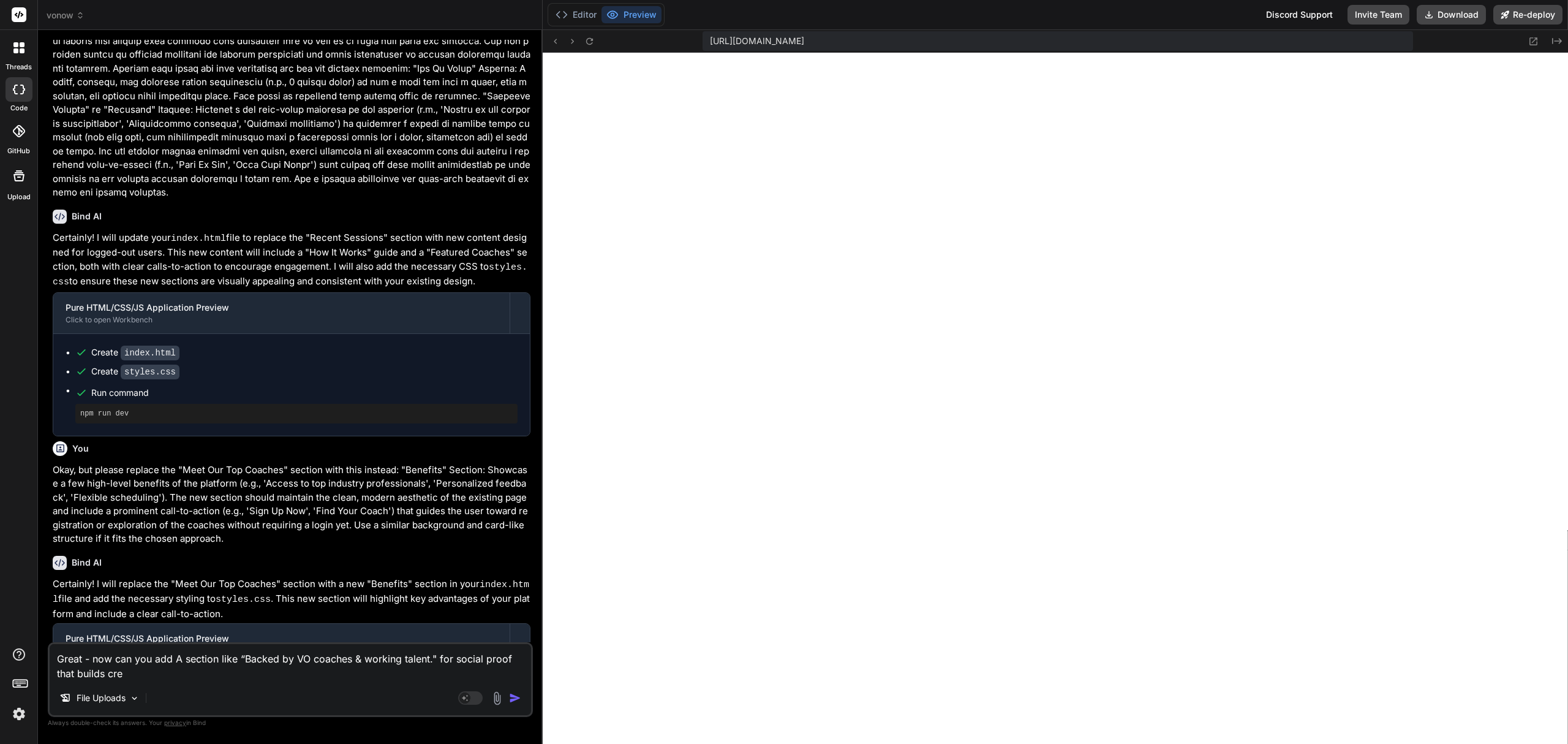
type textarea "x"
type textarea "Great - now can you add A section like “Backed by VO coaches & working talent."…"
type textarea "x"
type textarea "Great - now can you add A section like “Backed by VO coaches & working talent."…"
type textarea "x"
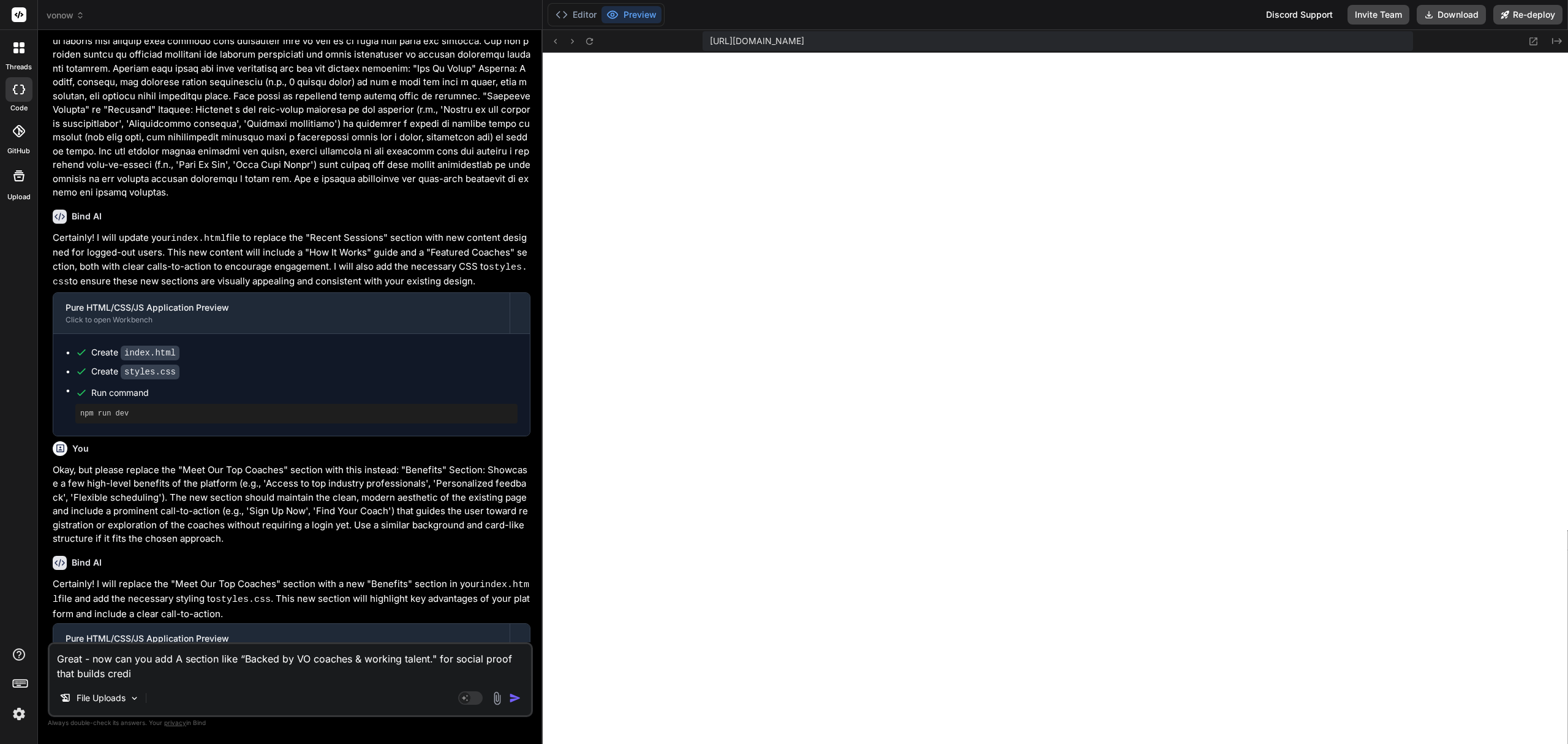
type textarea "Great - now can you add A section like “Backed by VO coaches & working talent."…"
type textarea "x"
type textarea "Great - now can you add A section like “Backed by VO coaches & working talent."…"
type textarea "x"
type textarea "Great - now can you add A section like “Backed by VO coaches & working talent."…"
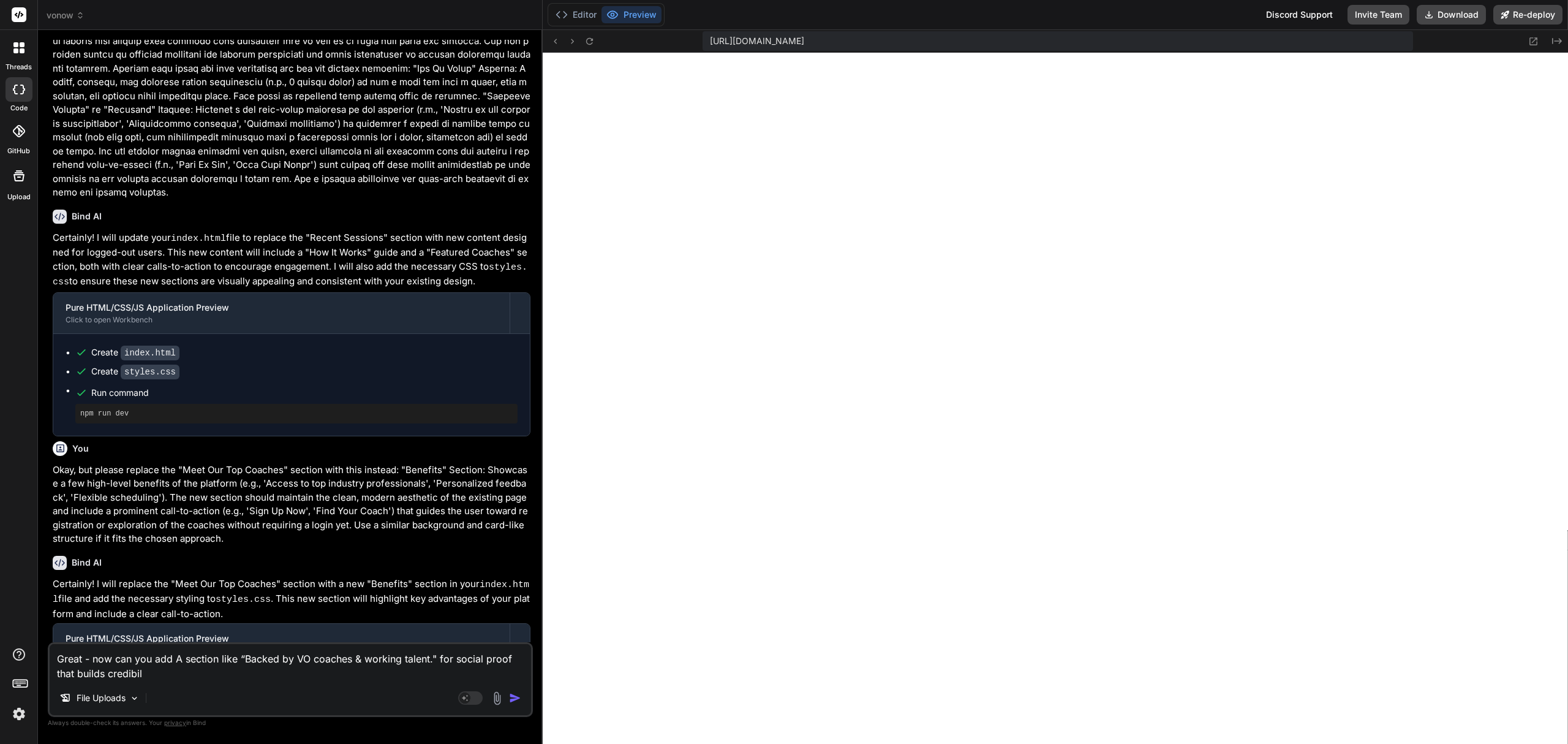
type textarea "x"
type textarea "Great - now can you add A section like “Backed by VO coaches & working talent."…"
type textarea "x"
type textarea "Great - now can you add A section like “Backed by VO coaches & working talent."…"
type textarea "x"
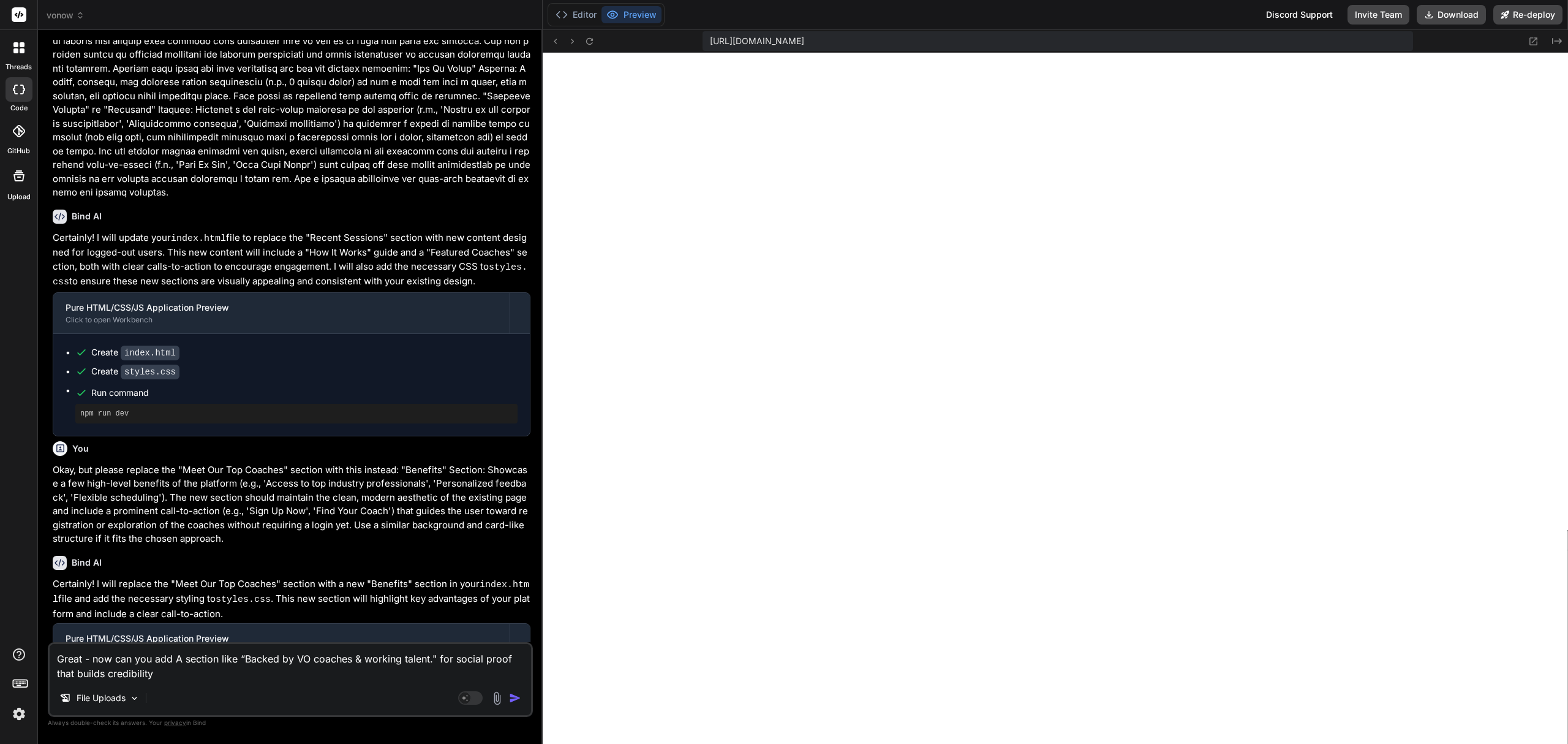
type textarea "Great - now can you add A section like “Backed by VO coaches & working talent."…"
type textarea "x"
type textarea "Great - now can you add A section like “Backed by VO coaches & working talent."…"
type textarea "x"
type textarea "Great - now can you add A section like “Backed by VO coaches & working talent."…"
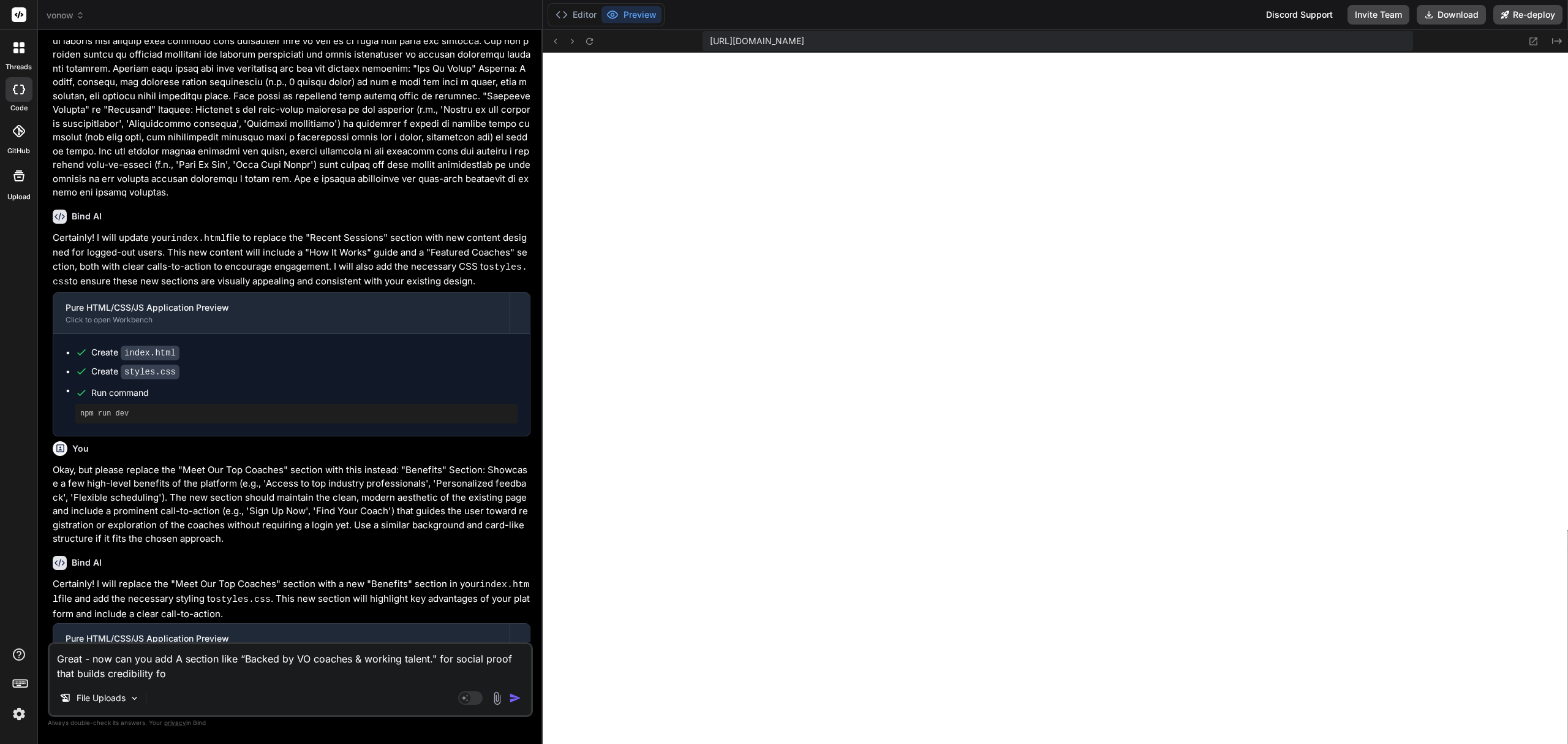
type textarea "x"
type textarea "Great - now can you add A section like “Backed by VO coaches & working talent."…"
type textarea "x"
type textarea "Great - now can you add A section like “Backed by VO coaches & working talent."…"
type textarea "x"
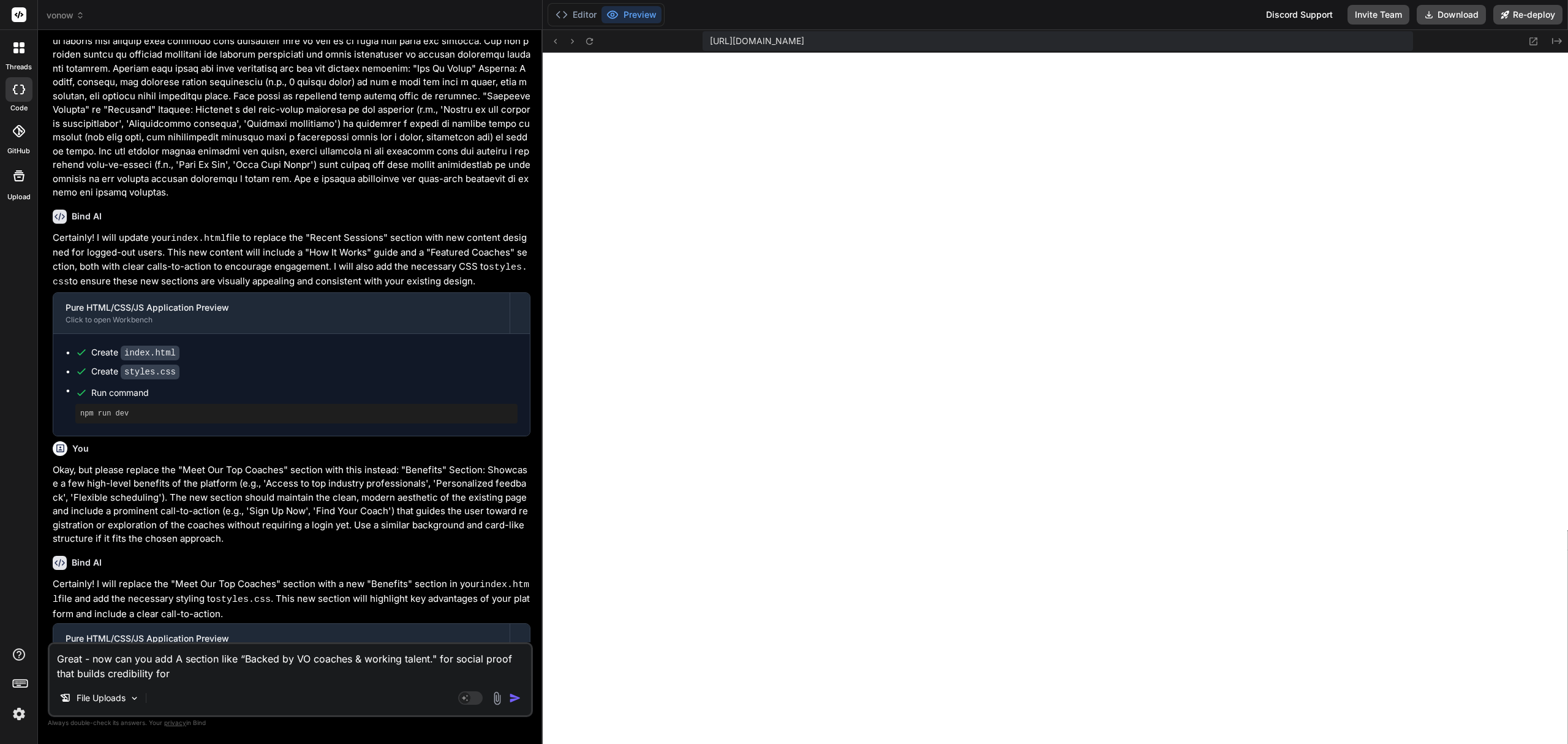
type textarea "Great - now can you add A section like “Backed by VO coaches & working talent."…"
type textarea "x"
type textarea "Great - now can you add A section like “Backed by VO coaches & working talent."…"
type textarea "x"
type textarea "Great - now can you add A section like “Backed by VO coaches & working talent."…"
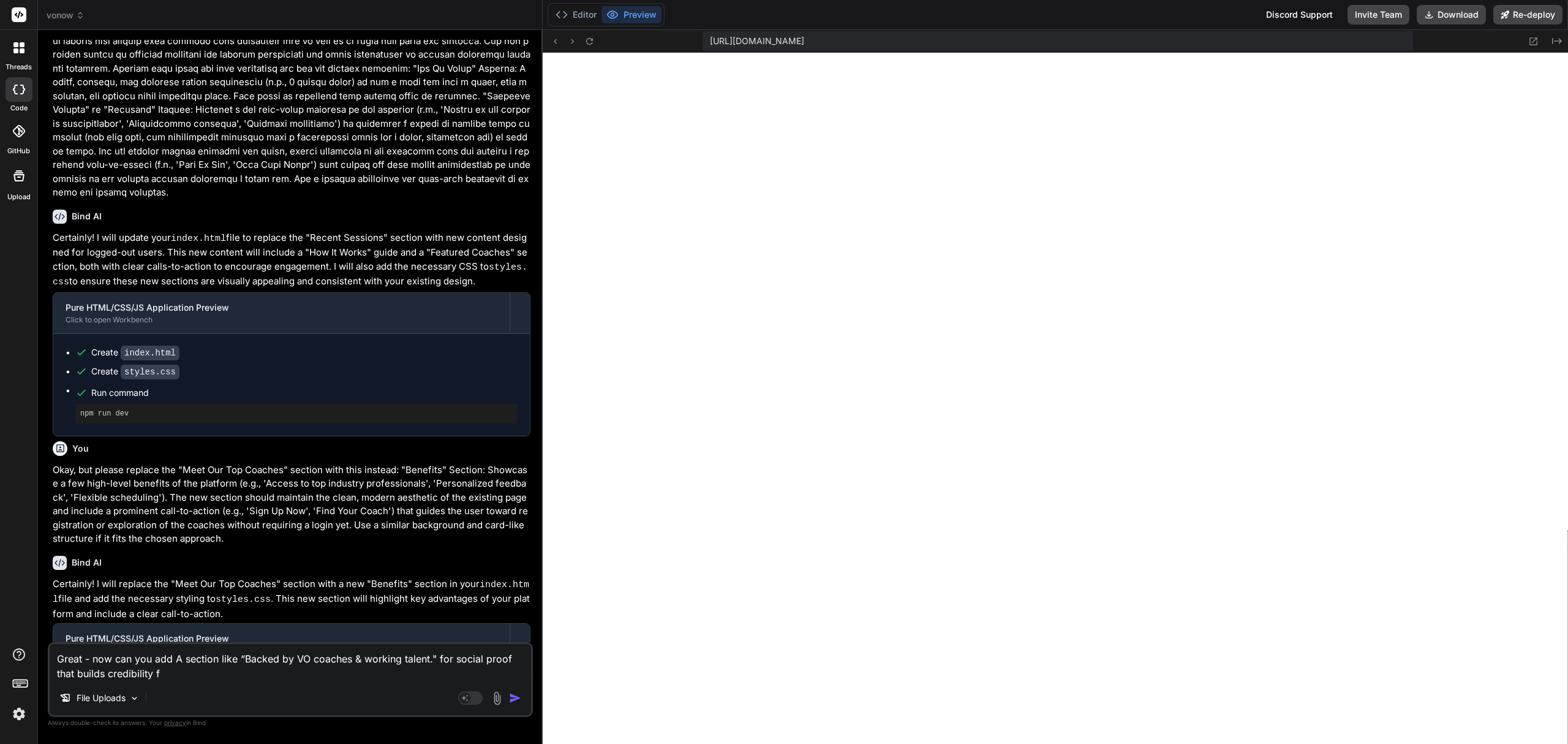
type textarea "x"
type textarea "Great - now can you add A section like “Backed by VO coaches & working talent."…"
type textarea "x"
type textarea "Great - now can you add A section like “Backed by VO coaches & working talent."…"
type textarea "x"
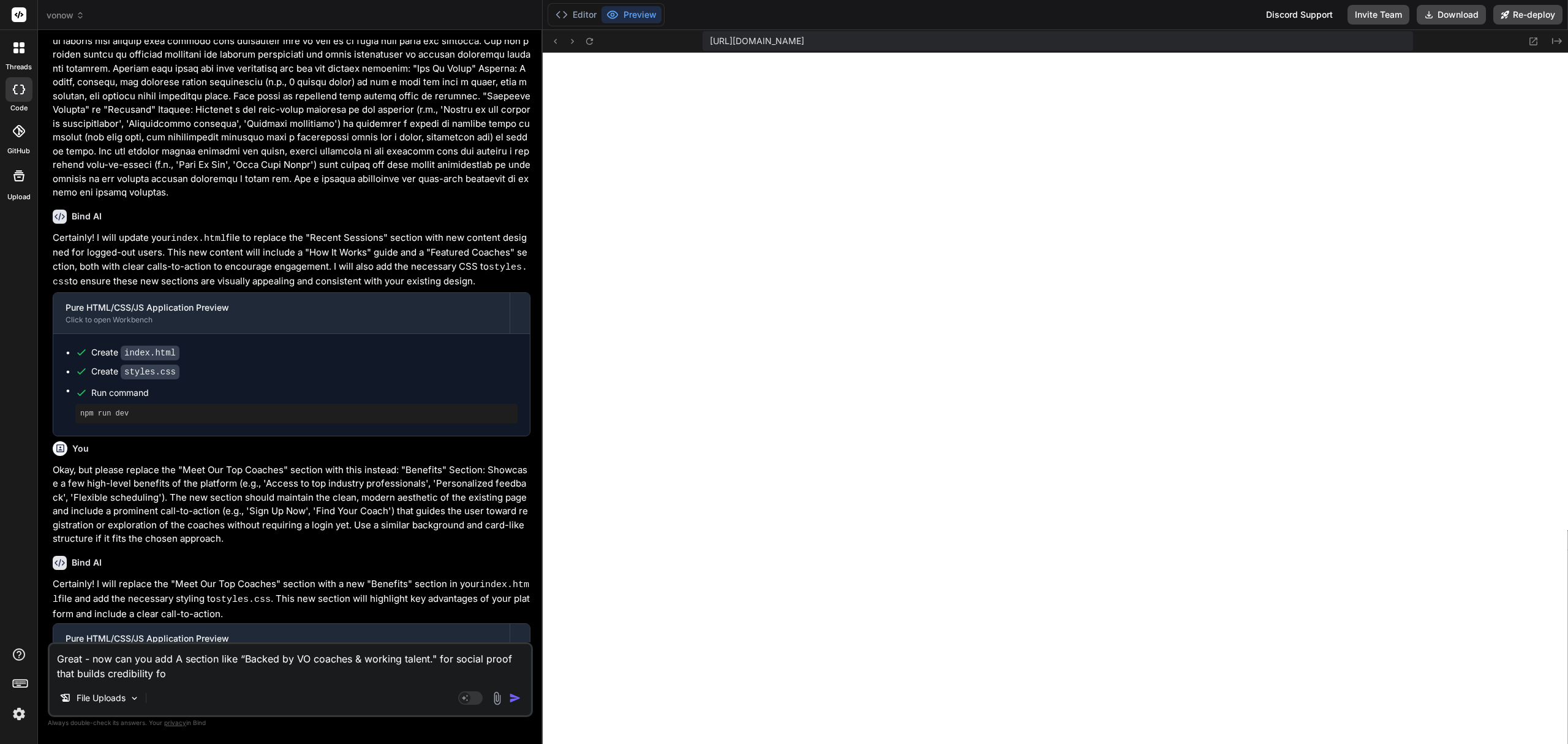
type textarea "Great - now can you add A section like “Backed by VO coaches & working talent."…"
type textarea "x"
type textarea "Great - now can you add A section like “Backed by VO coaches & working talent."…"
type textarea "x"
type textarea "Great - now can you add A section like “Backed by VO coaches & working talent."…"
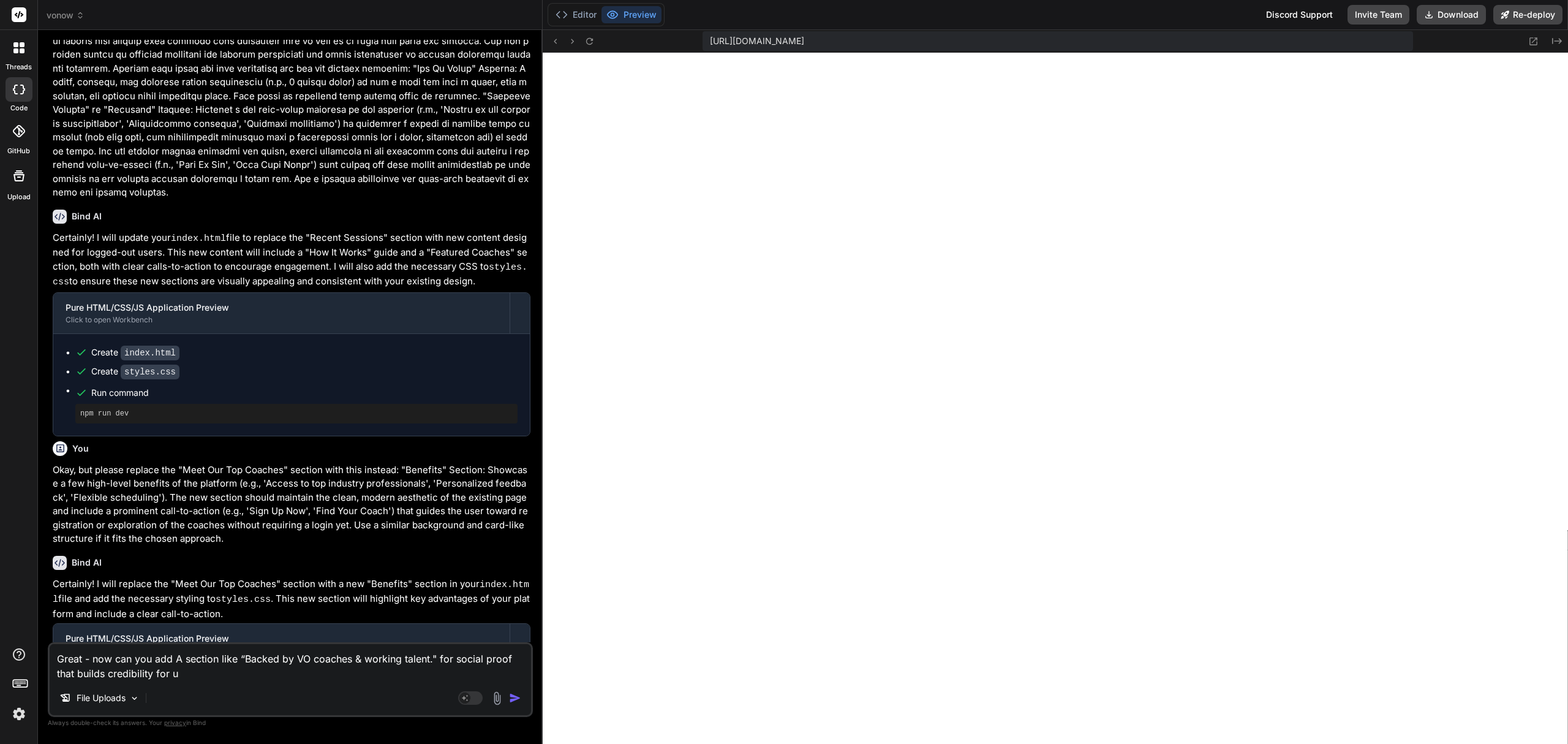
type textarea "x"
type textarea "Great - now can you add A section like “Backed by VO coaches & working talent."…"
type textarea "x"
type textarea "Great - now can you add A section like “Backed by VO coaches & working talent."…"
type textarea "x"
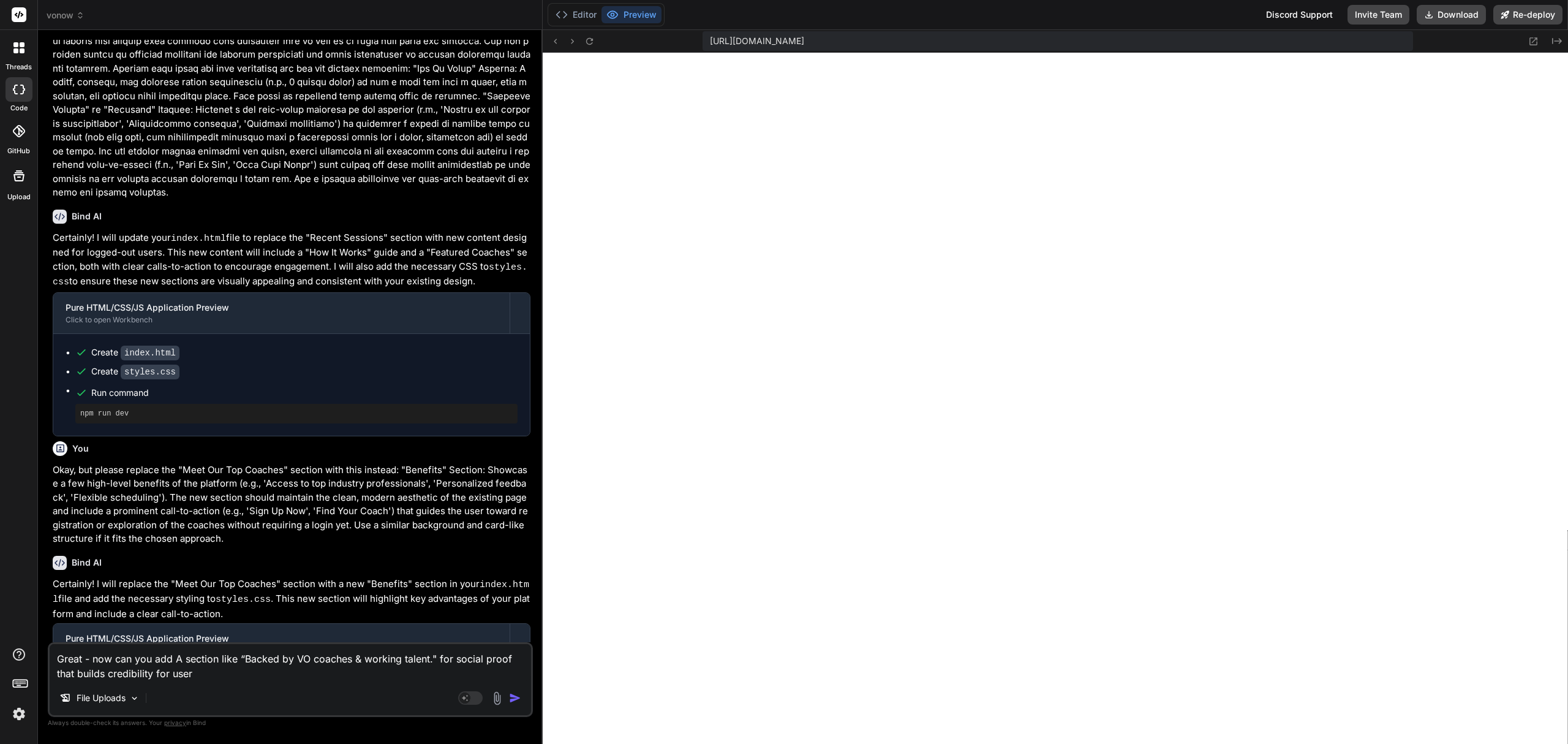
type textarea "Great - now can you add A section like “Backed by VO coaches & working talent."…"
type textarea "x"
type textarea "Great - now can you add A section like “Backed by VO coaches & working talent."…"
type textarea "x"
type textarea "Great - now can you add A section like “Backed by VO coaches & working talent."…"
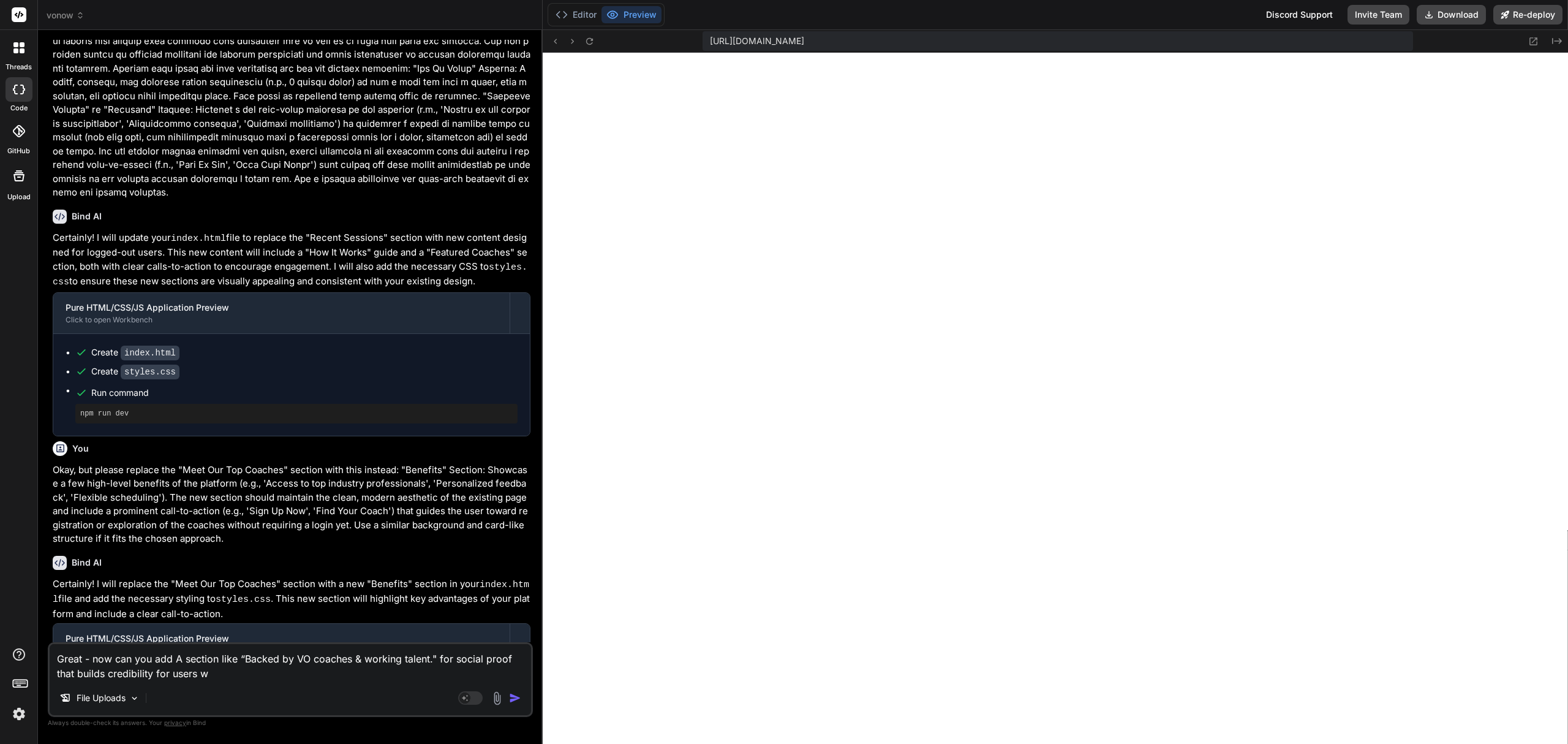
type textarea "x"
type textarea "Great - now can you add A section like “Backed by VO coaches & working talent."…"
type textarea "x"
type textarea "Great - now can you add A section like “Backed by VO coaches & working talent."…"
type textarea "x"
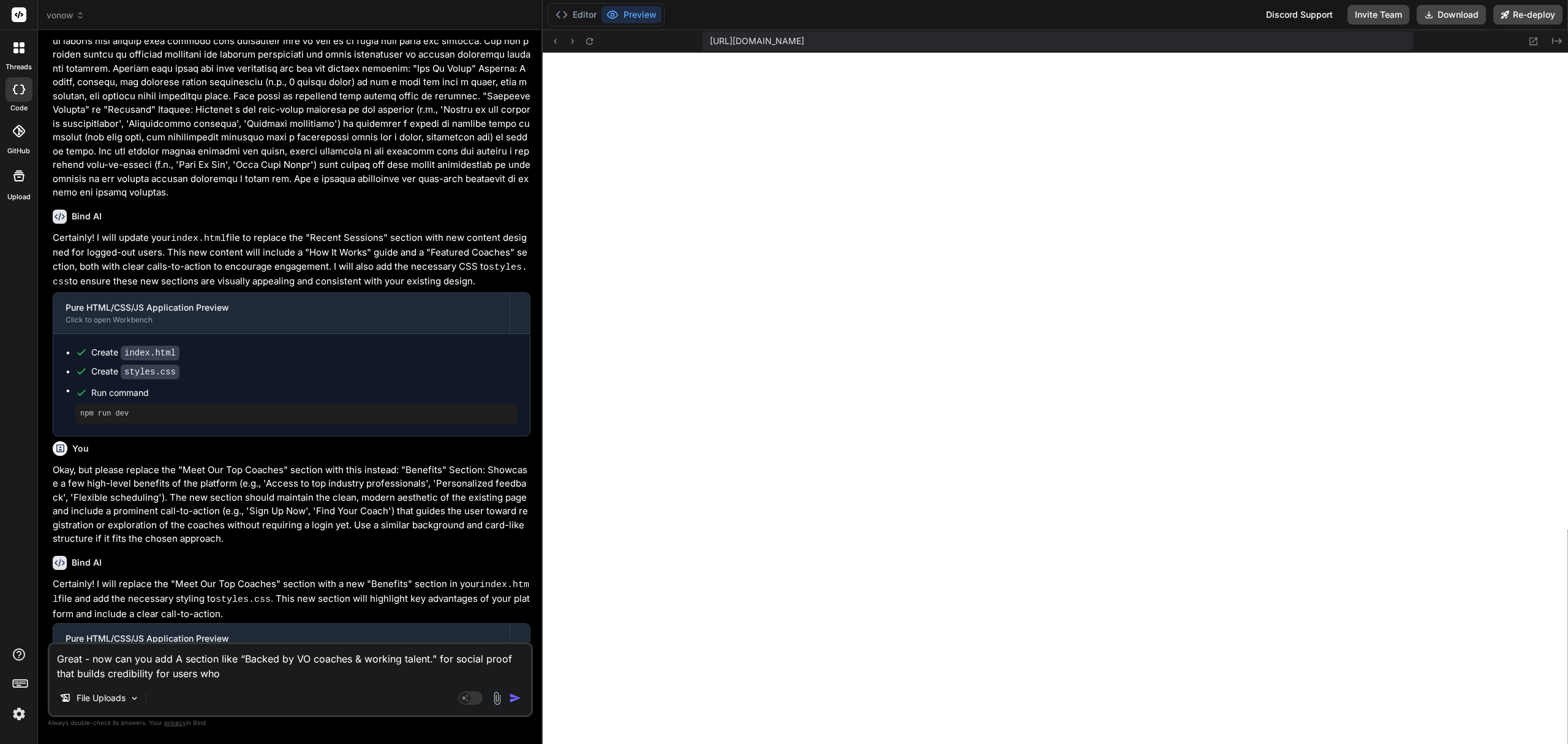
type textarea "Great - now can you add A section like “Backed by VO coaches & working talent."…"
type textarea "x"
type textarea "Great - now can you add A section like “Backed by VO coaches & working talent."…"
type textarea "x"
type textarea "Great - now can you add A section like “Backed by VO coaches & working talent."…"
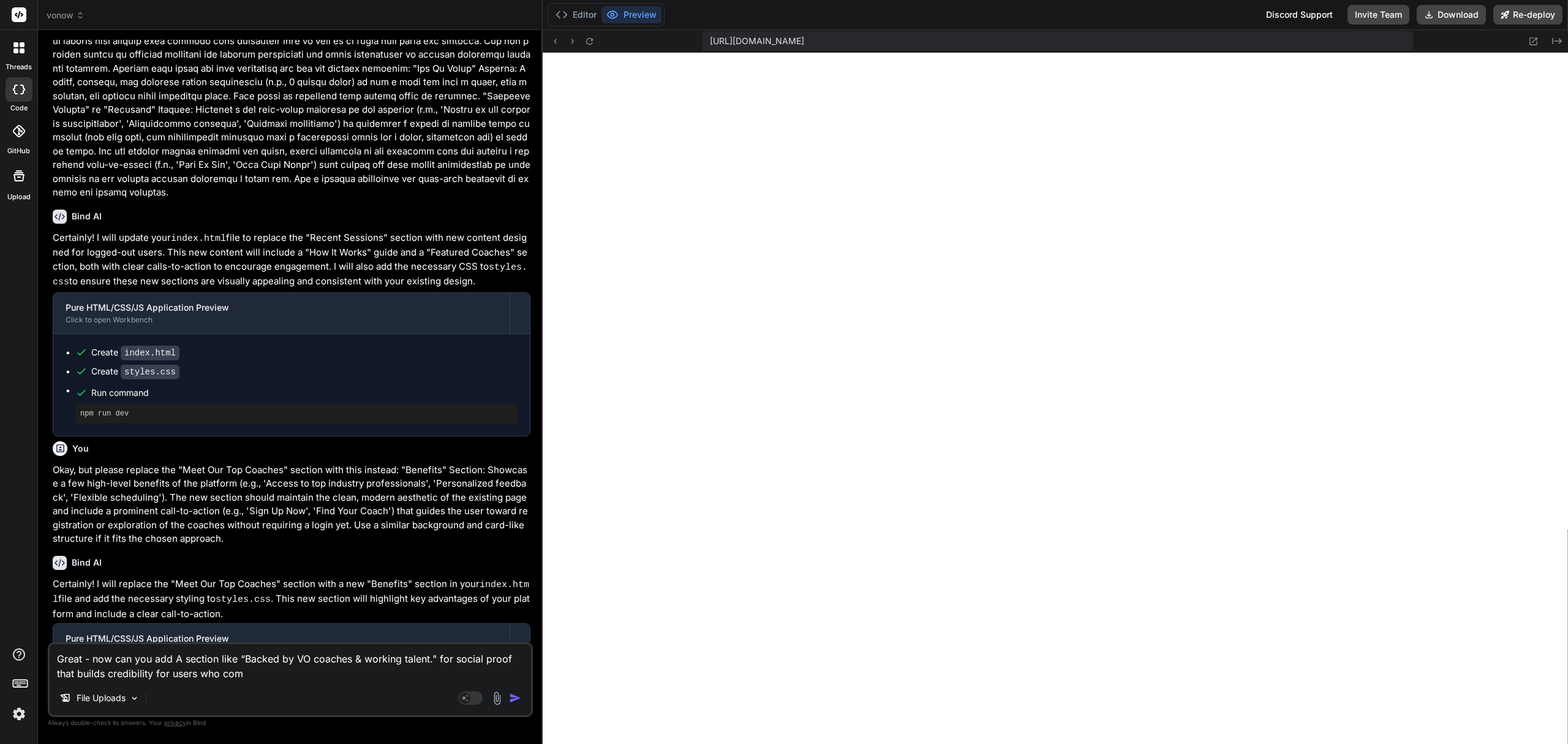
type textarea "x"
type textarea "Great - now can you add A section like “Backed by VO coaches & working talent."…"
type textarea "x"
type textarea "Great - now can you add A section like “Backed by VO coaches & working talent."…"
type textarea "x"
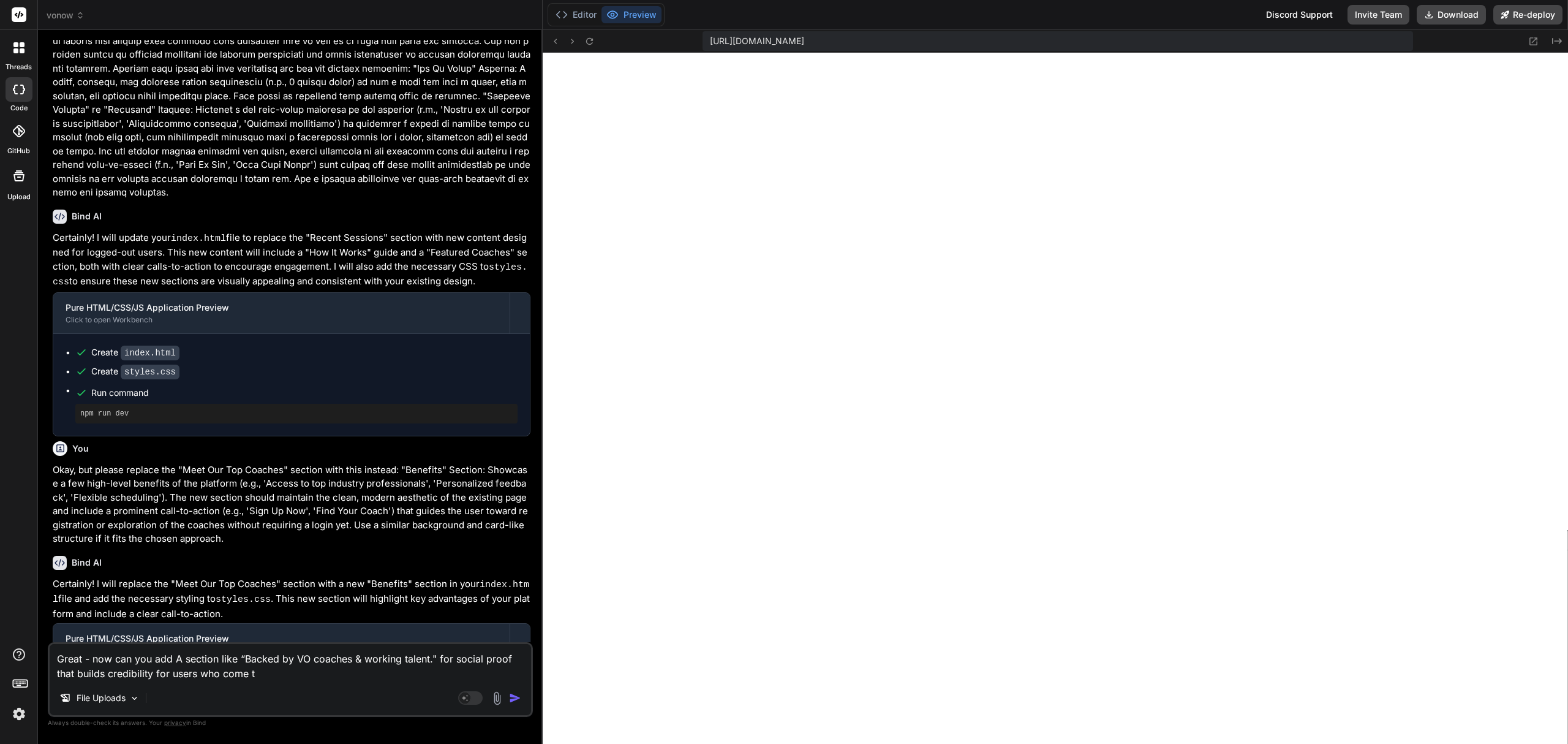
type textarea "Great - now can you add A section like “Backed by VO coaches & working talent."…"
type textarea "x"
type textarea "Great - now can you add A section like “Backed by VO coaches & working talent."…"
type textarea "x"
type textarea "Great - now can you add A section like “Backed by VO coaches & working talent."…"
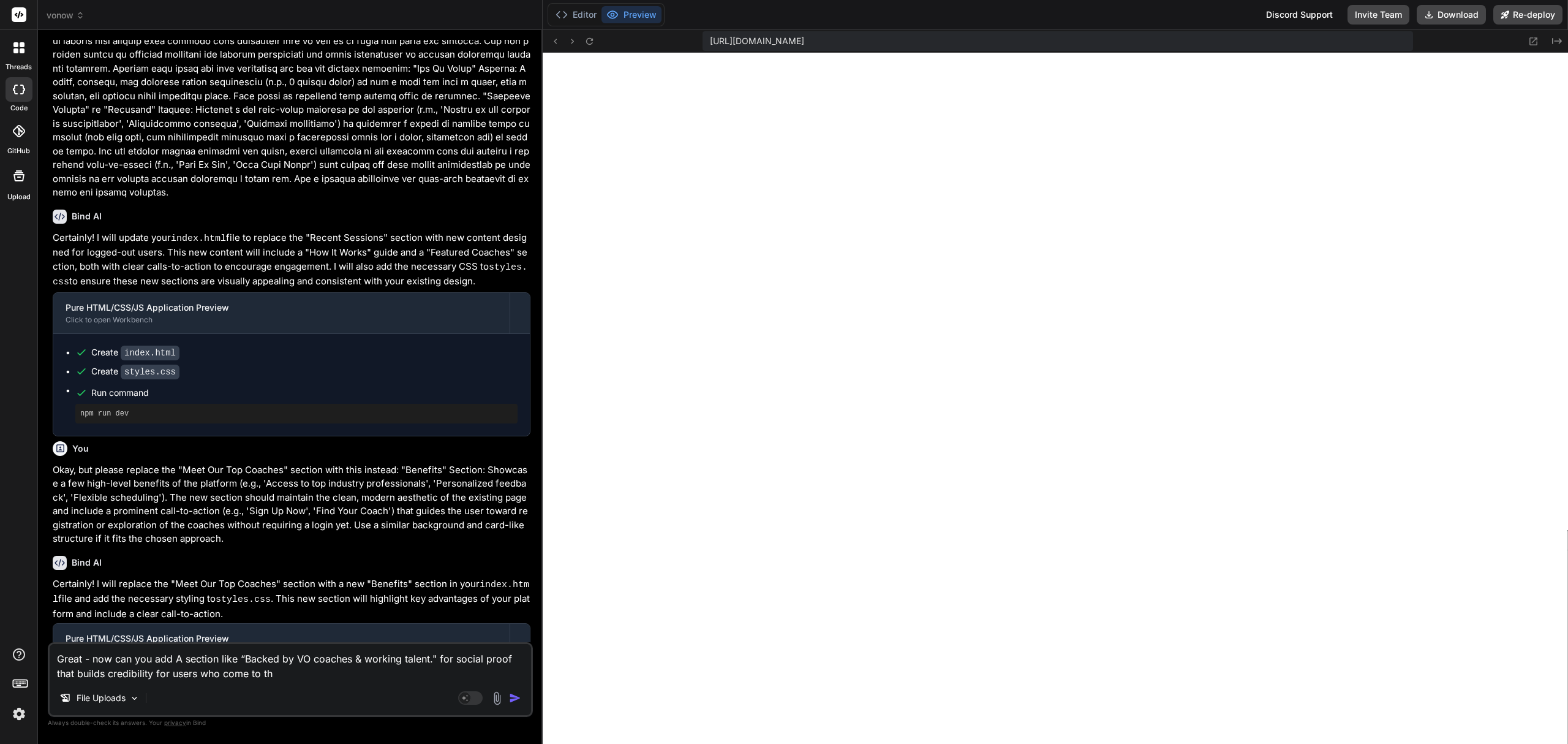
type textarea "x"
type textarea "Great - now can you add A section like “Backed by VO coaches & working talent."…"
type textarea "x"
type textarea "Great - now can you add A section like “Backed by VO coaches & working talent."…"
type textarea "x"
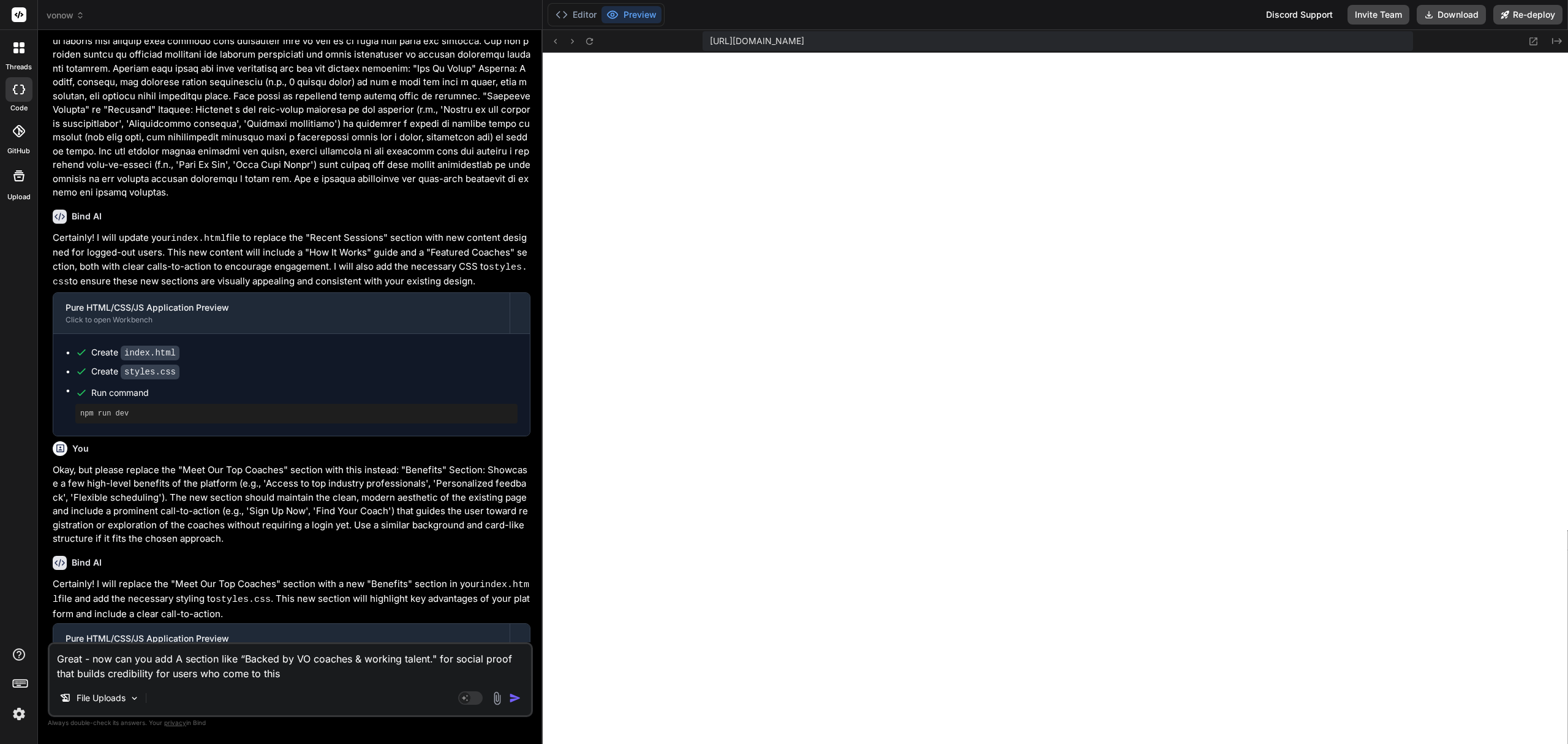
type textarea "Great - now can you add A section like “Backed by VO coaches & working talent."…"
type textarea "x"
type textarea "Great - now can you add A section like “Backed by VO coaches & working talent."…"
type textarea "x"
type textarea "Great - now can you add A section like “Backed by VO coaches & working talent."…"
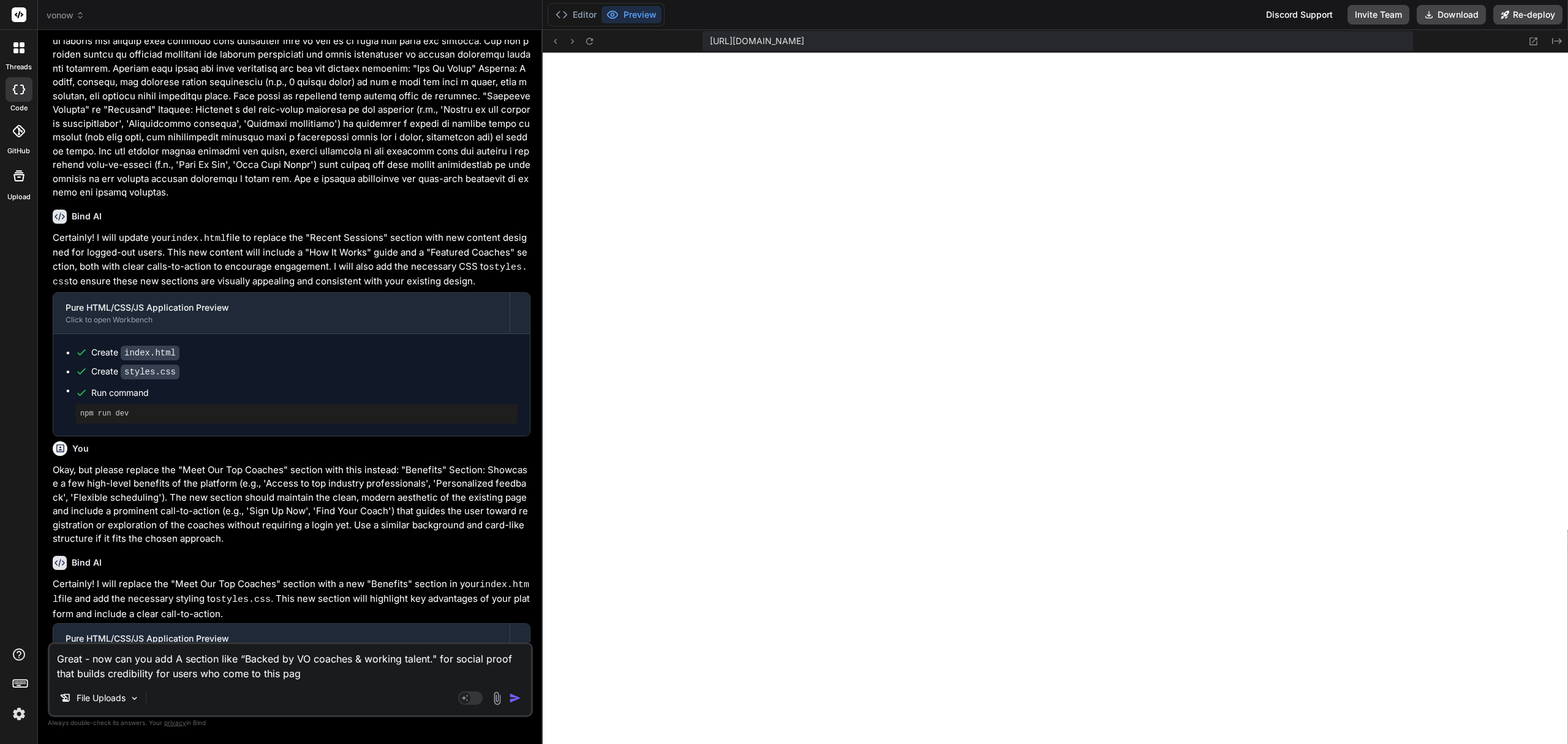
type textarea "x"
type textarea "Great - now can you add A section like “Backed by VO coaches & working talent."…"
type textarea "x"
type textarea "Great - now can you add A section like “Backed by VO coaches & working talent."…"
type textarea "x"
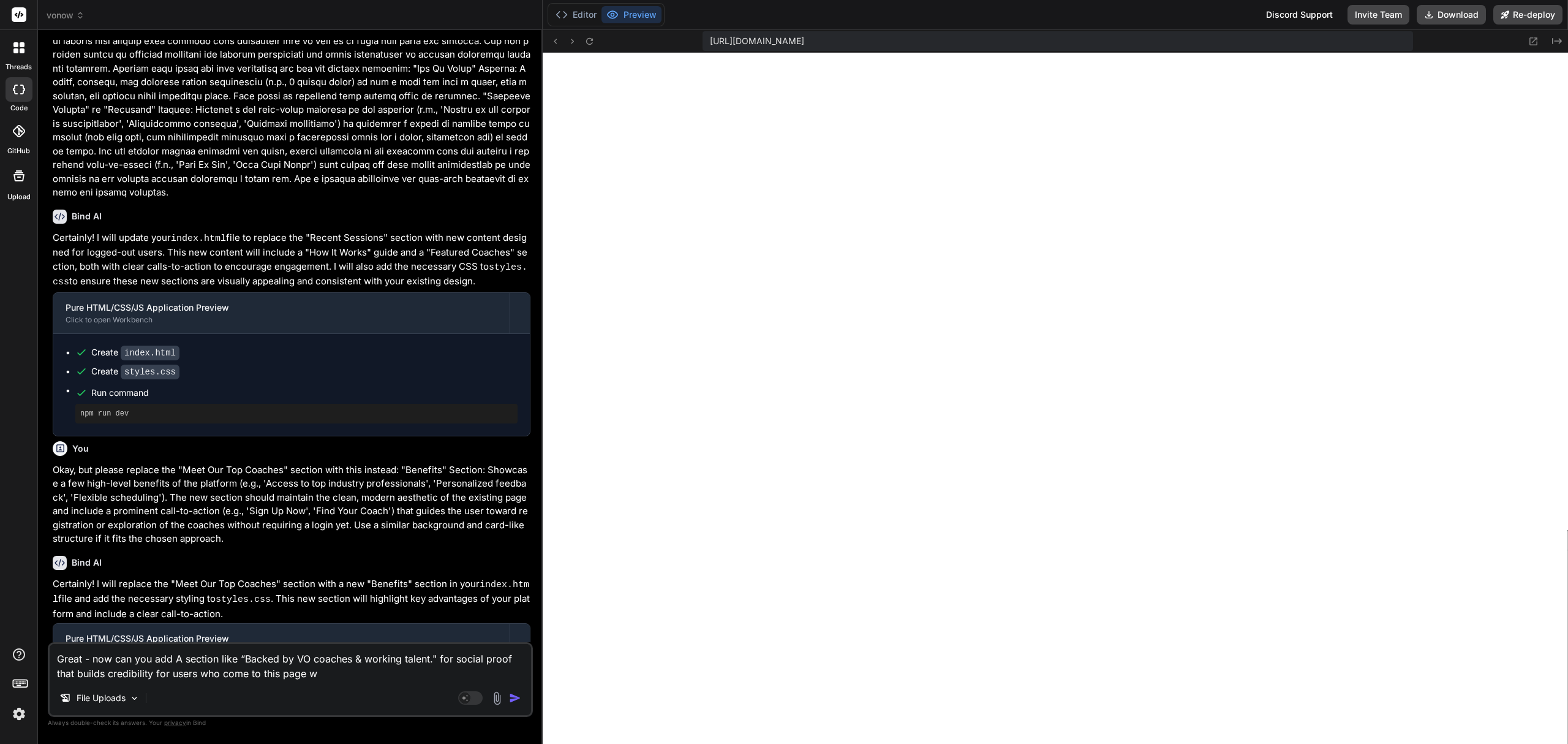
type textarea "Great - now can you add A section like “Backed by VO coaches & working talent."…"
type textarea "x"
type textarea "Great - now can you add A section like “Backed by VO coaches & working talent."…"
click at [204, 660] on textarea "Great - now can you add A section like “Backed by VO coaches & working talent."…" at bounding box center [290, 662] width 481 height 36
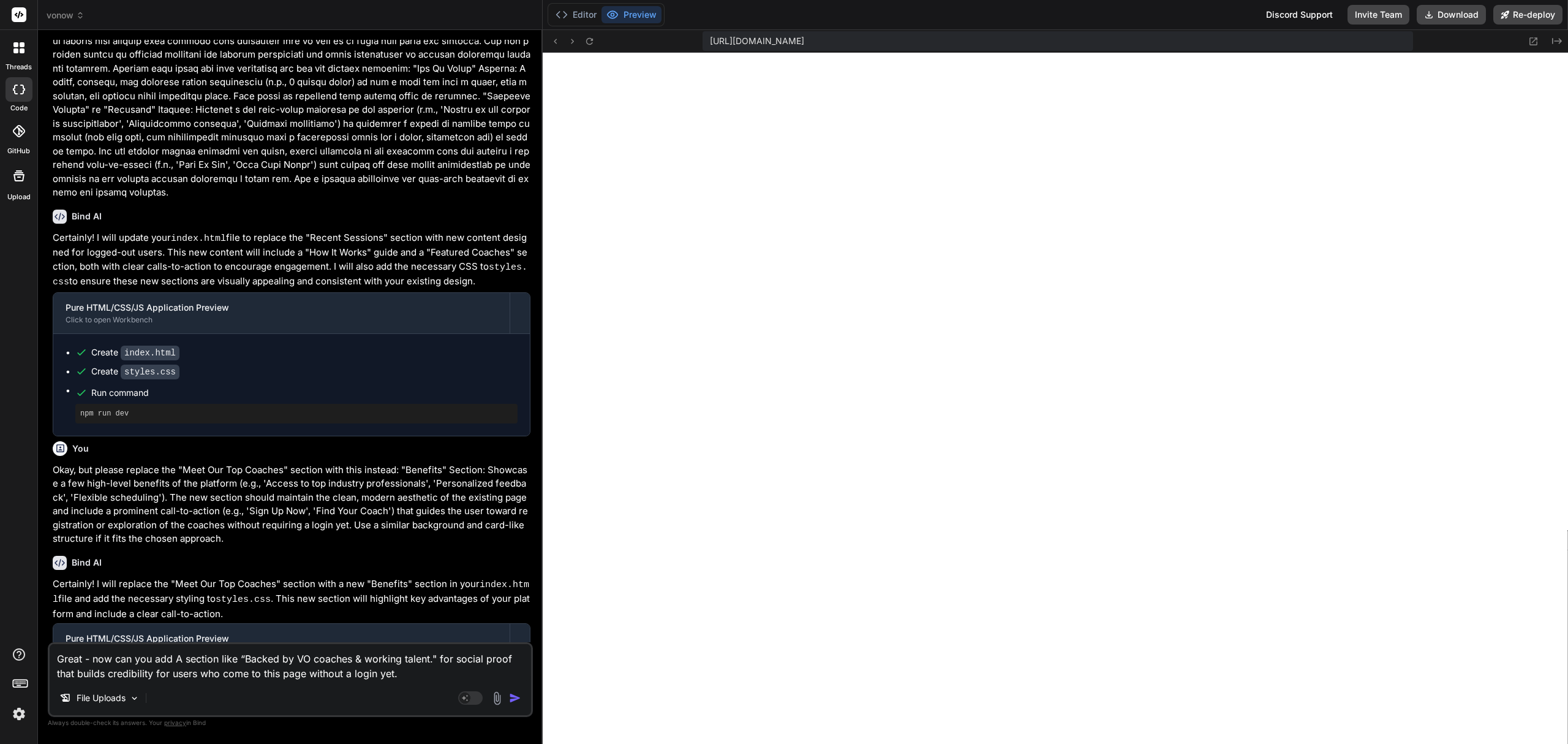
click at [258, 666] on textarea "Great - now can you add A section like “Backed by VO coaches & working talent."…" at bounding box center [290, 662] width 481 height 36
click at [226, 661] on textarea "Great - now can you add A section like “Backed by VO coaches & working talent."…" at bounding box center [290, 662] width 481 height 36
click at [435, 653] on textarea "Great - now can you add A section like “Backed by VO coaches & working talent."…" at bounding box center [290, 662] width 481 height 36
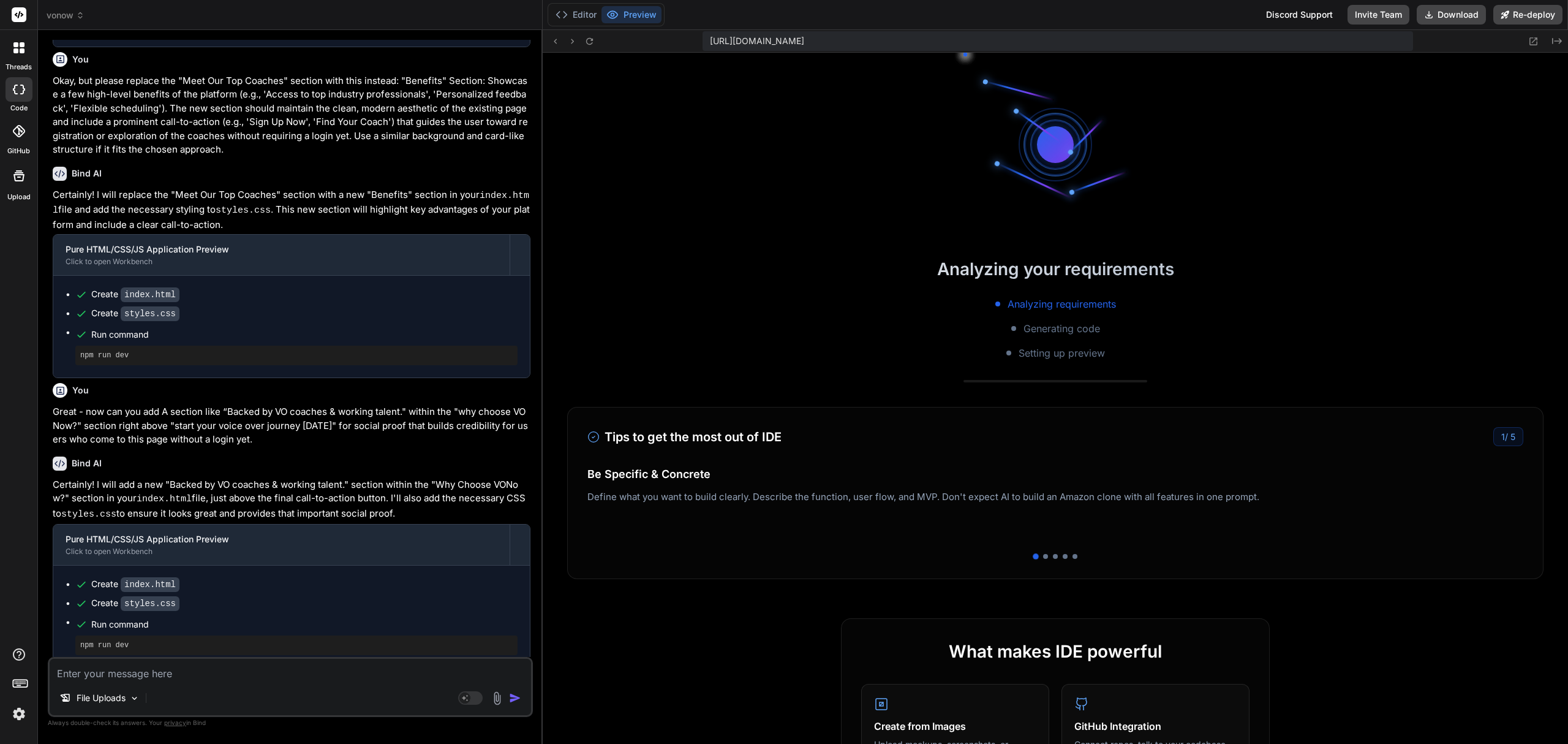
scroll to position [708, 0]
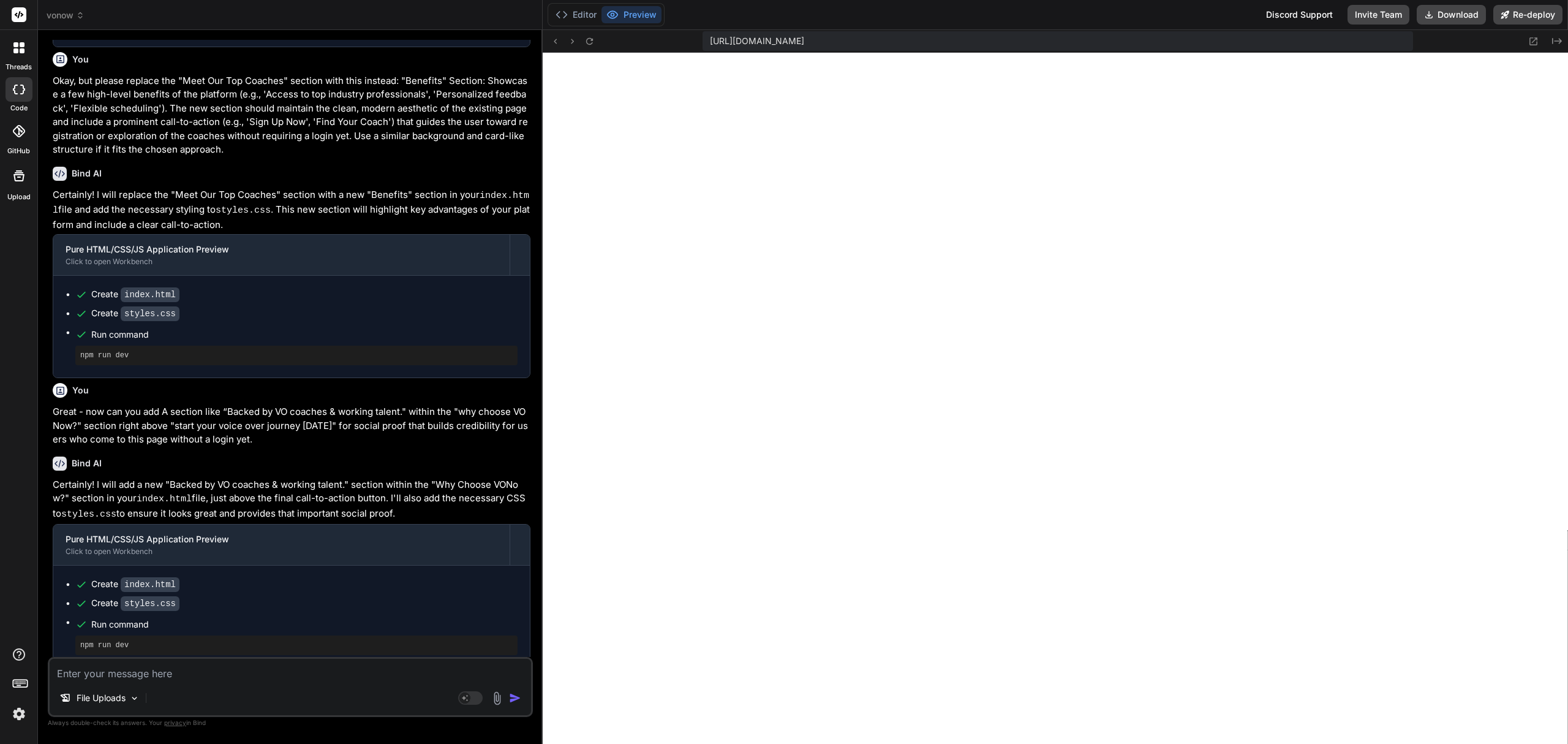
click at [338, 670] on textarea at bounding box center [290, 669] width 481 height 22
click at [331, 671] on textarea "Update the text" at bounding box center [290, 669] width 481 height 22
paste textarea "Backed by VO coaches & working talent."
click at [515, 704] on img "button" at bounding box center [515, 697] width 12 height 12
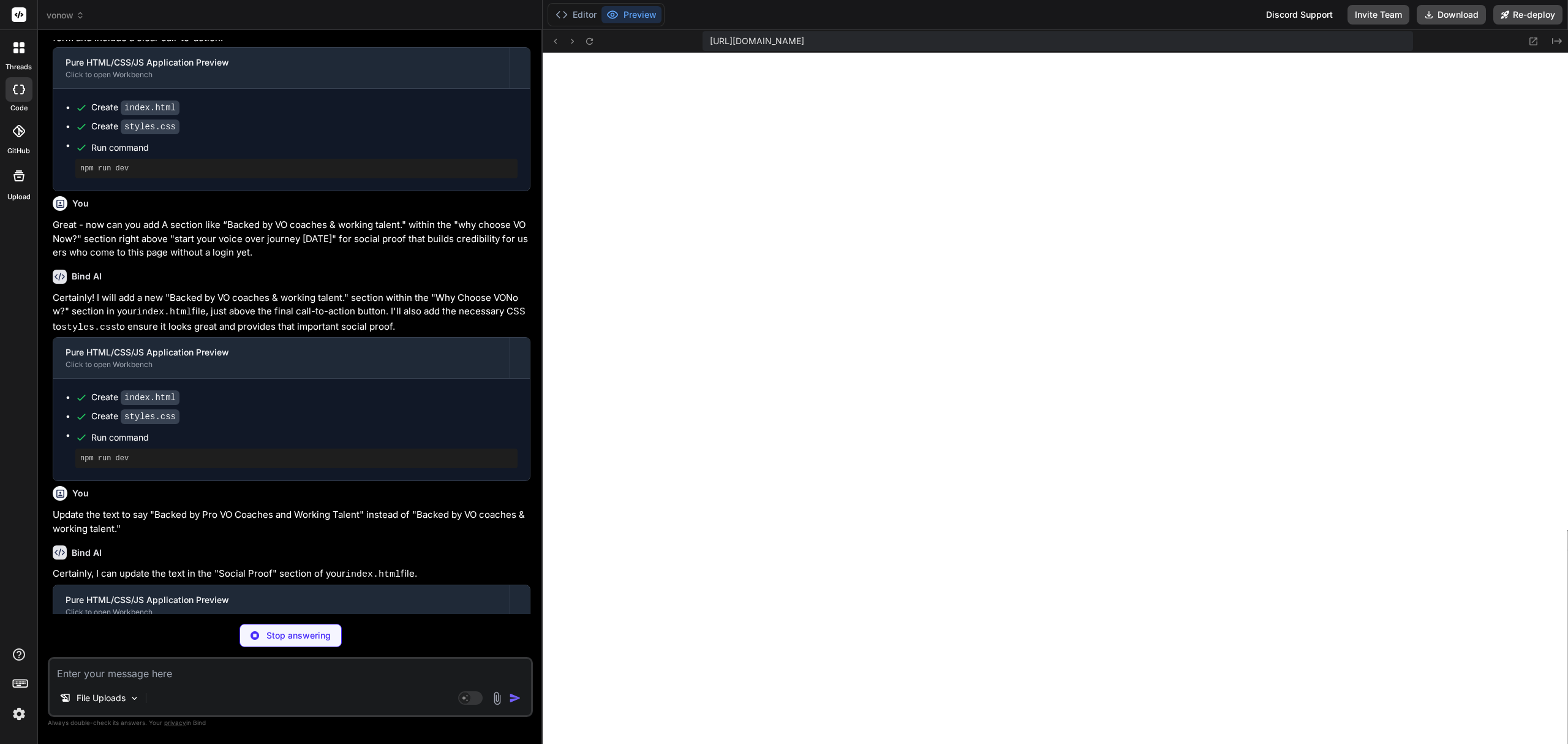
scroll to position [1406, 0]
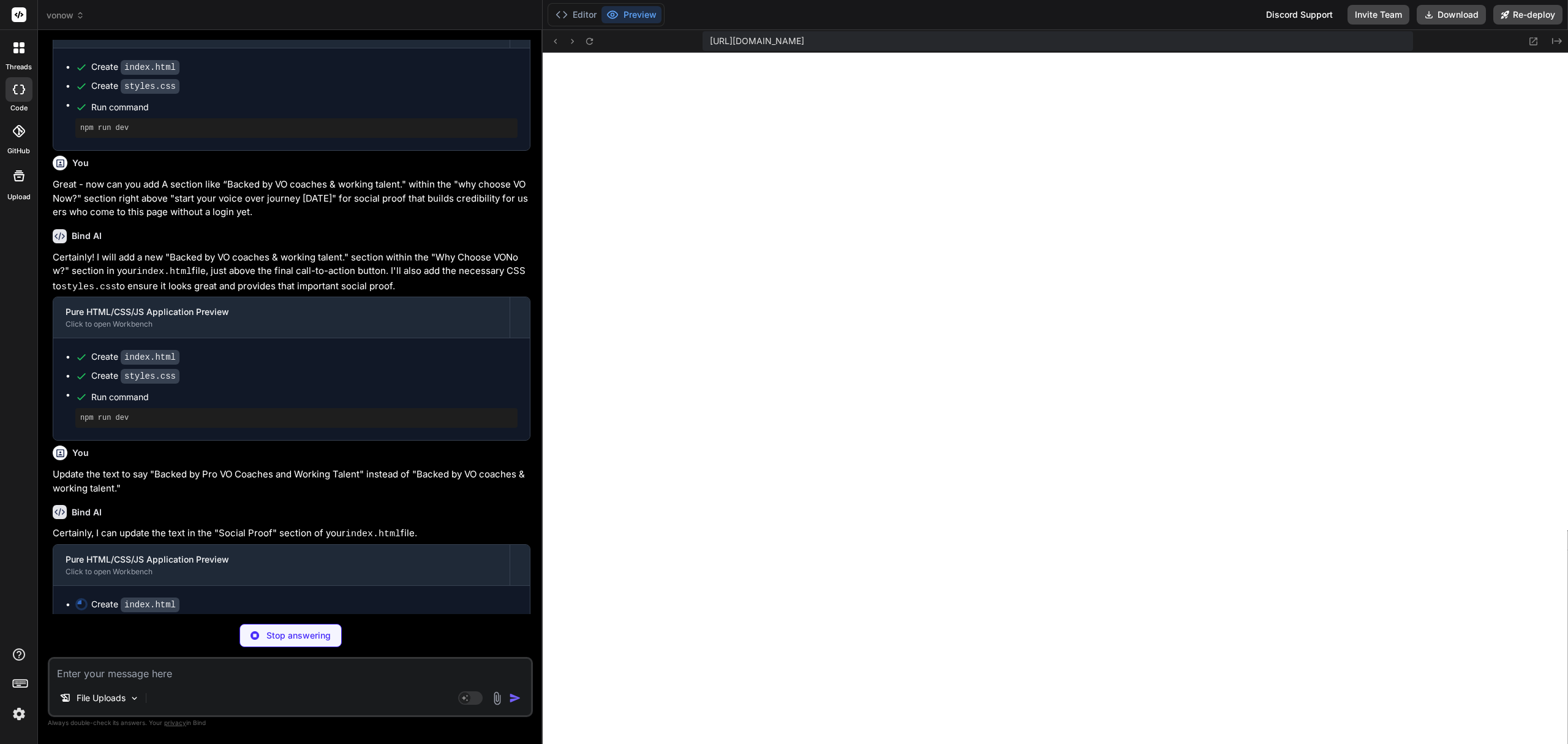
click at [206, 677] on textarea at bounding box center [290, 669] width 481 height 22
click at [555, 40] on icon at bounding box center [555, 41] width 11 height 11
click at [557, 39] on icon at bounding box center [555, 41] width 11 height 11
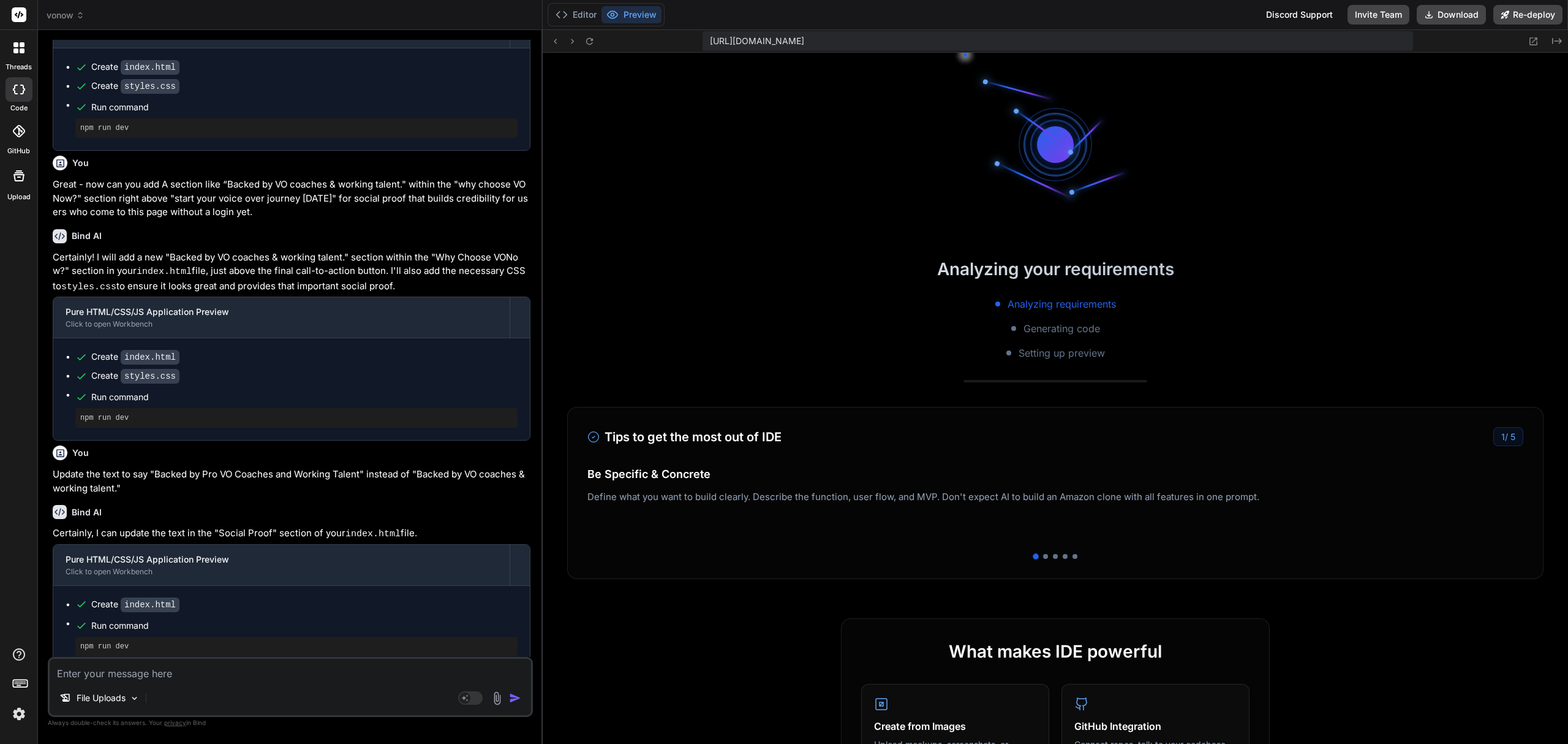
scroll to position [1166, 0]
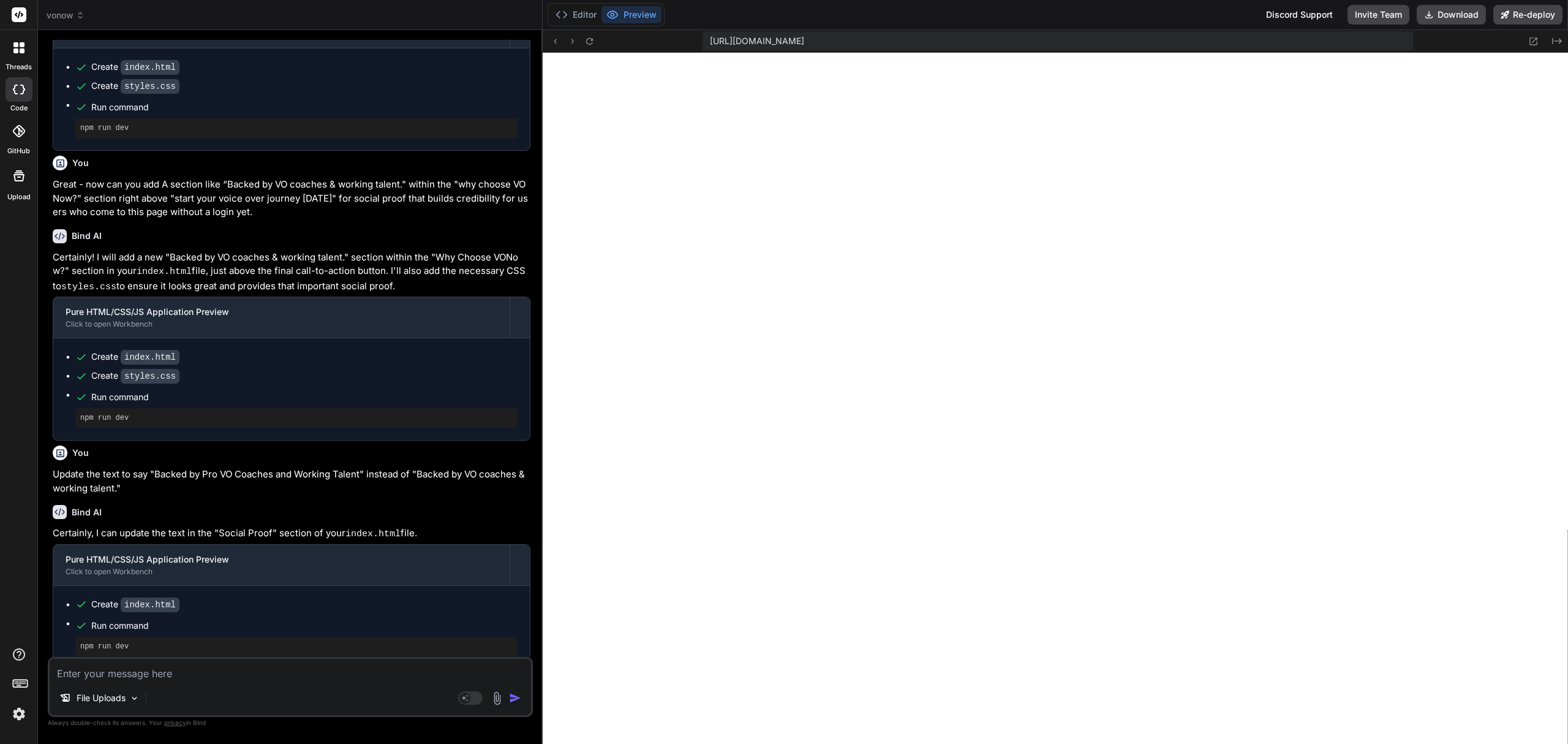
click at [370, 668] on textarea at bounding box center [290, 669] width 481 height 22
paste textarea "Ready to find your perfect coach? Get started today."
drag, startPoint x: 468, startPoint y: 660, endPoint x: 357, endPoint y: 662, distance: 111.0
click at [357, 662] on textarea "Edit the text "Start Your Voice Over Journey Today" to "Ready to find your perf…" at bounding box center [290, 662] width 481 height 36
click at [61, 675] on textarea "Edit the text "Start Your Voice Over Journey Today" to "Ready to Level Up and B…" at bounding box center [290, 662] width 481 height 36
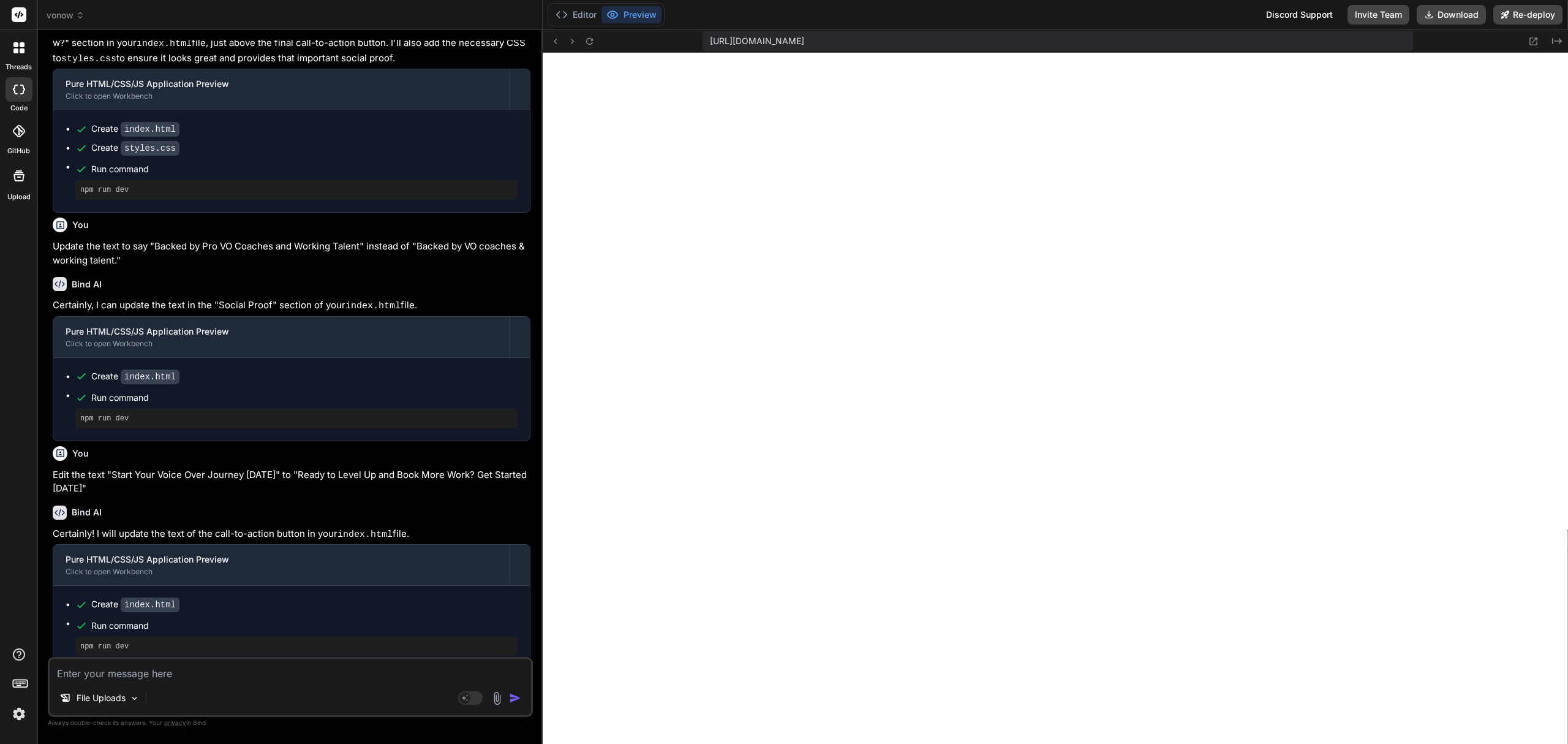
scroll to position [1692, 0]
click at [290, 670] on textarea at bounding box center [290, 669] width 481 height 22
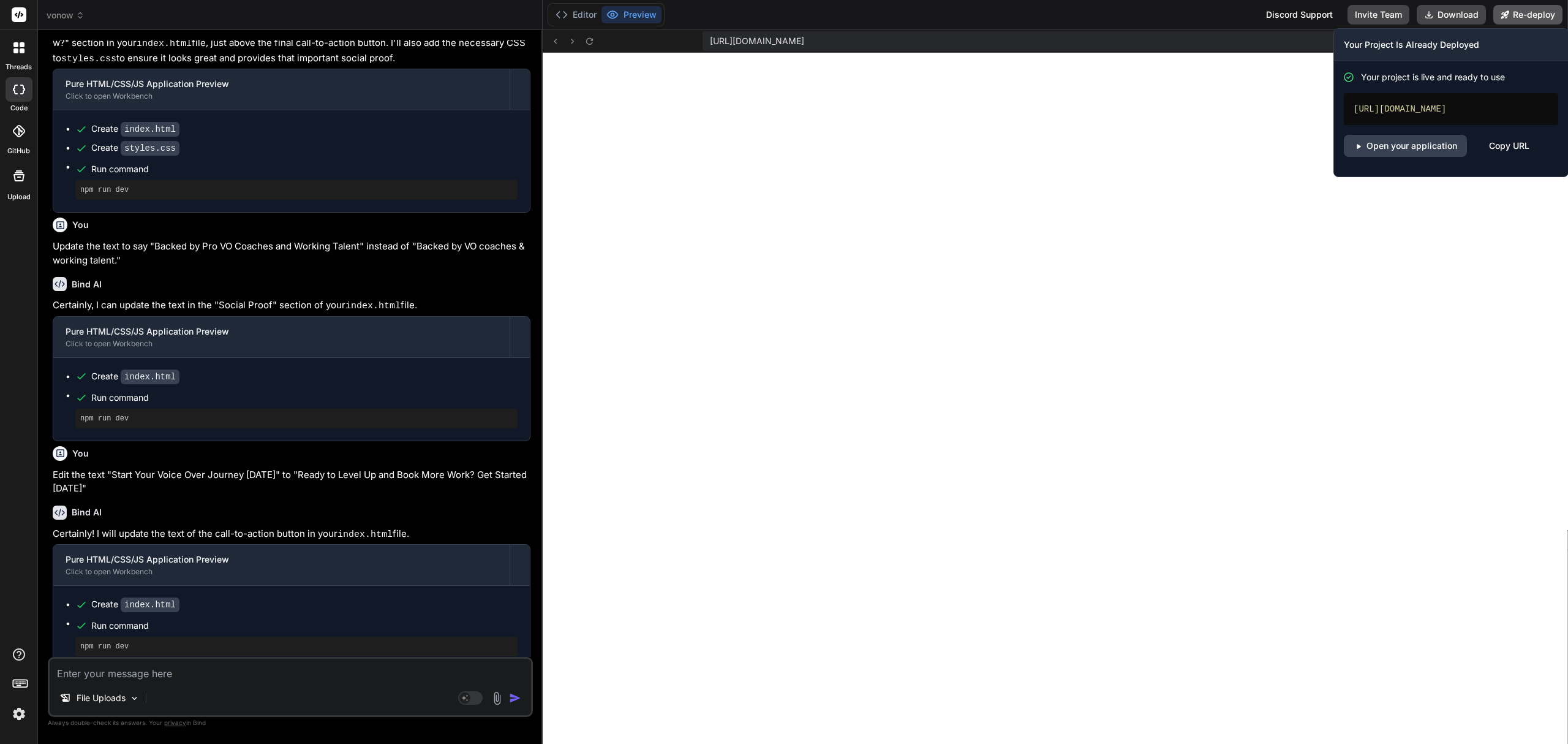
click at [1532, 19] on button "Re-deploy" at bounding box center [1528, 15] width 70 height 19
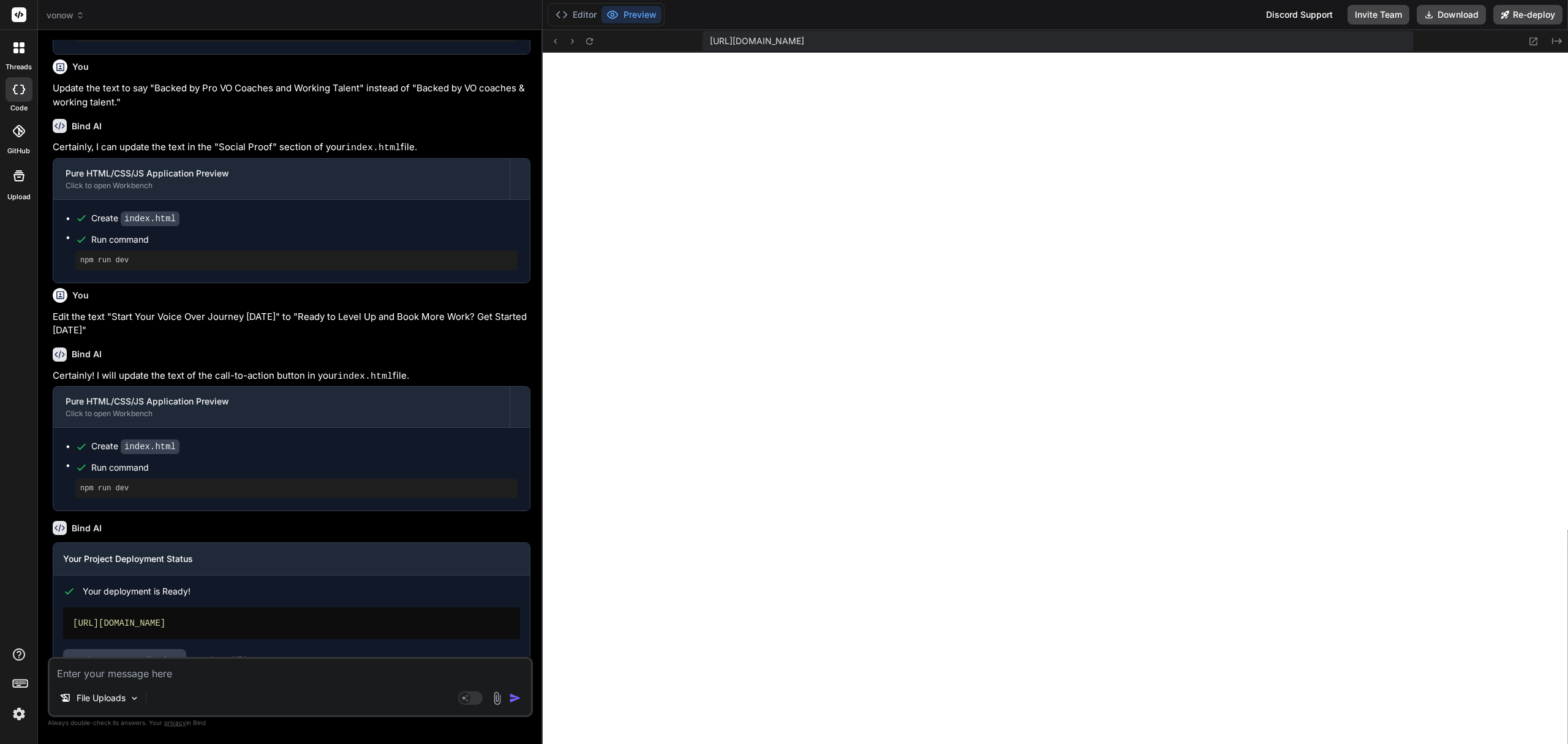
scroll to position [1817, 0]
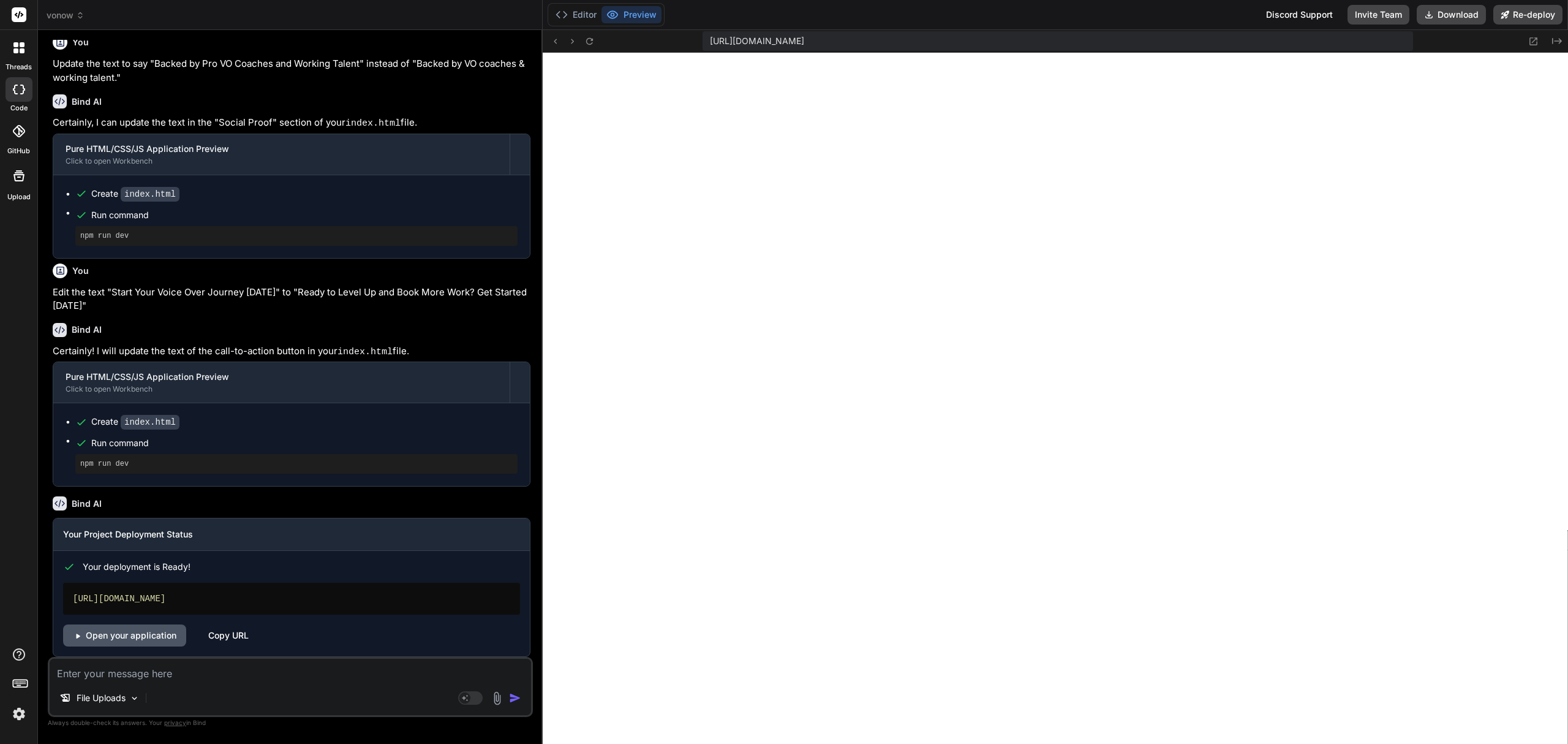
click at [123, 624] on link "Open your application" at bounding box center [125, 635] width 123 height 22
